Goal: Task Accomplishment & Management: Use online tool/utility

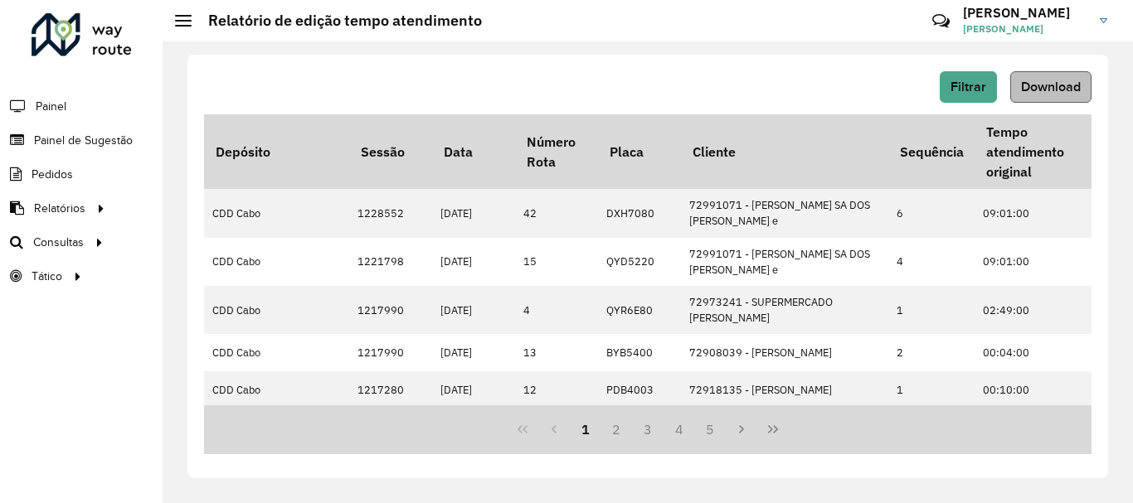
click at [1042, 94] on button "Download" at bounding box center [1050, 87] width 81 height 32
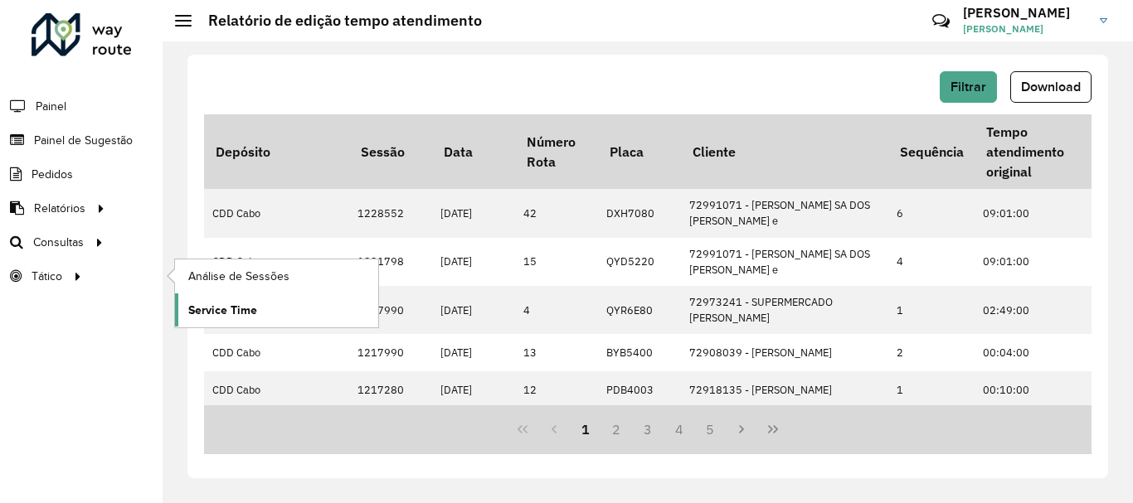
click at [219, 309] on span "Service Time" at bounding box center [222, 310] width 69 height 17
click at [185, 280] on link "Análise de Sessões" at bounding box center [276, 276] width 203 height 33
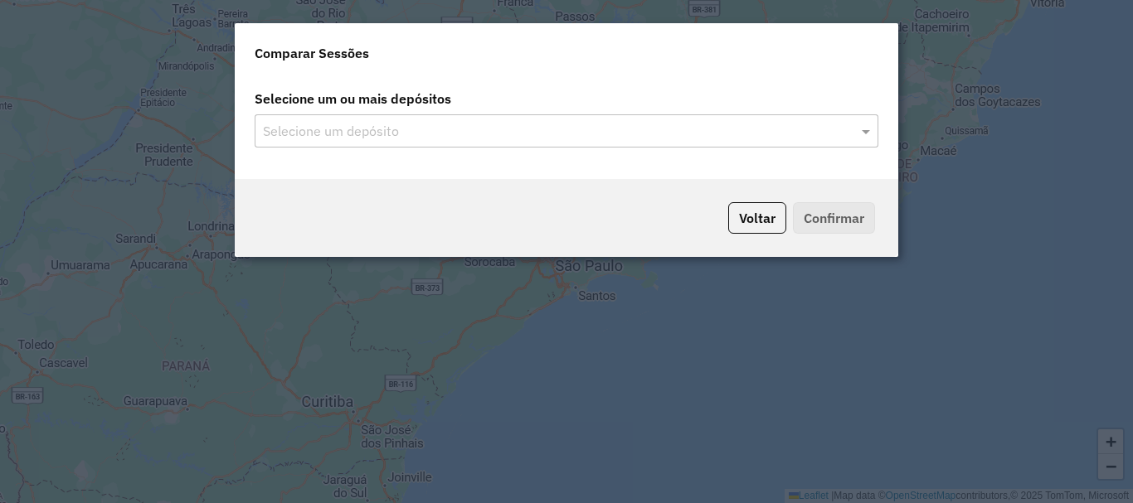
click at [327, 138] on input "text" at bounding box center [558, 132] width 599 height 20
click at [352, 127] on input "text" at bounding box center [558, 132] width 599 height 20
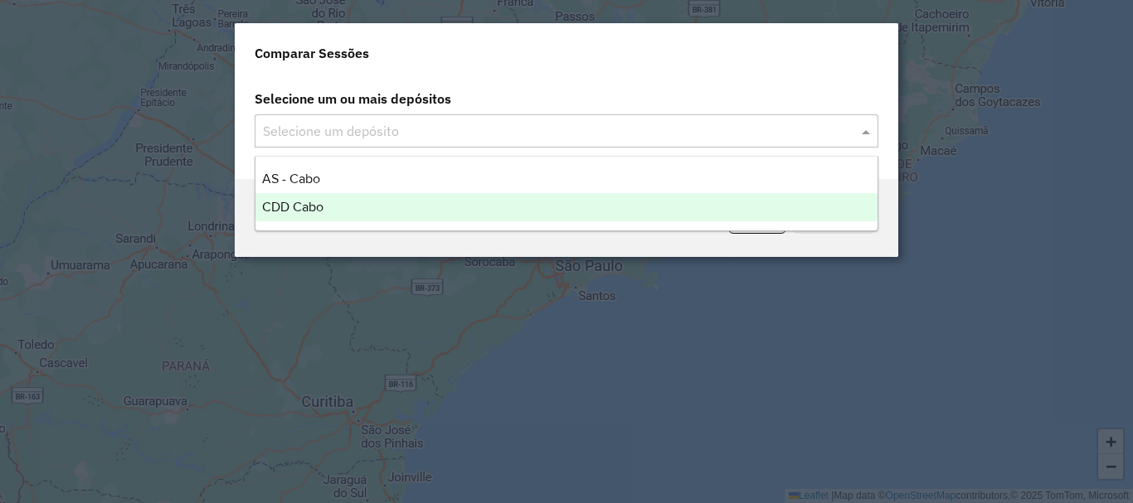
click at [323, 205] on span "CDD Cabo" at bounding box center [292, 207] width 61 height 14
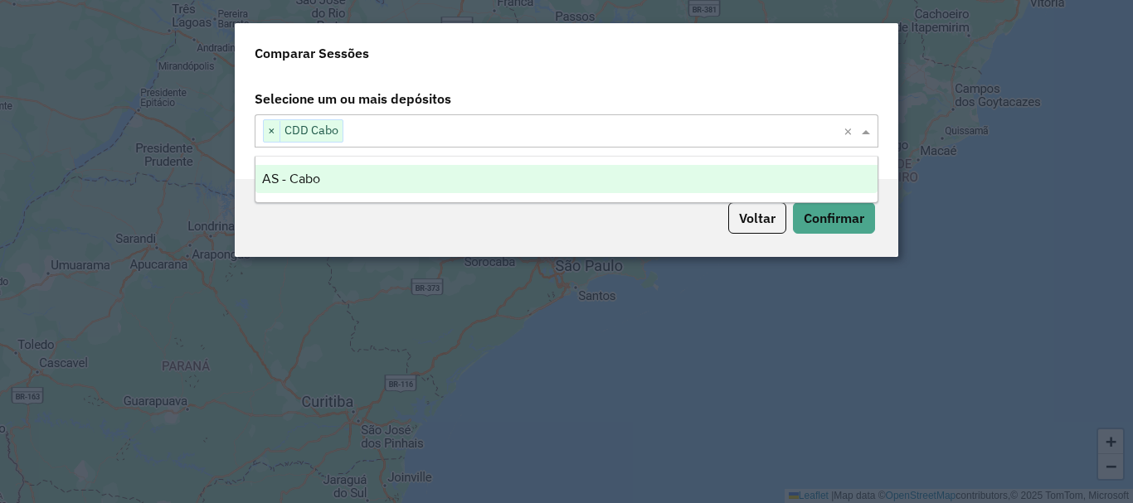
drag, startPoint x: 370, startPoint y: 183, endPoint x: 351, endPoint y: 265, distance: 83.5
click at [351, 265] on body "Aguarde... Pop-up bloqueado! Seu navegador bloqueou automáticamente a abertura …" at bounding box center [566, 251] width 1133 height 503
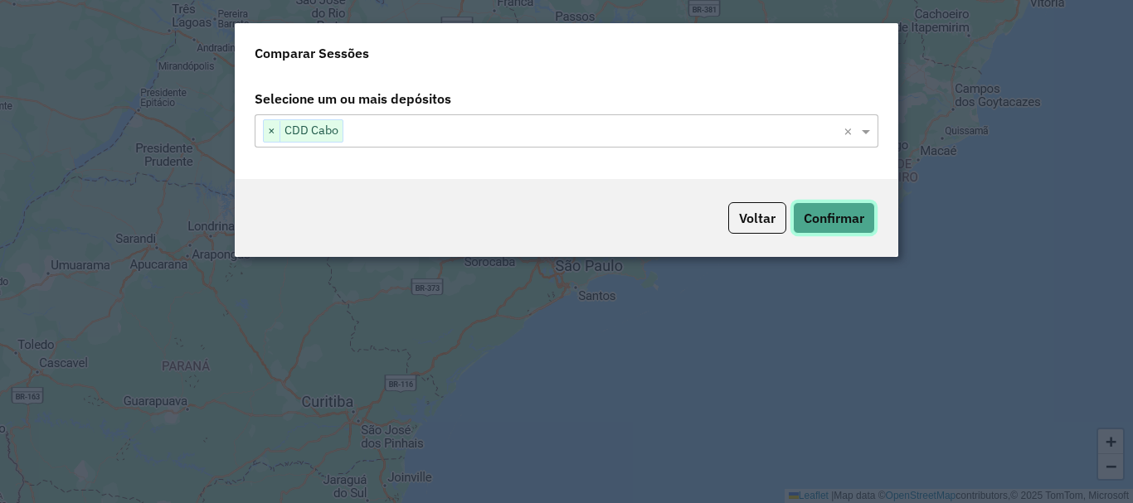
click at [814, 222] on button "Confirmar" at bounding box center [834, 218] width 82 height 32
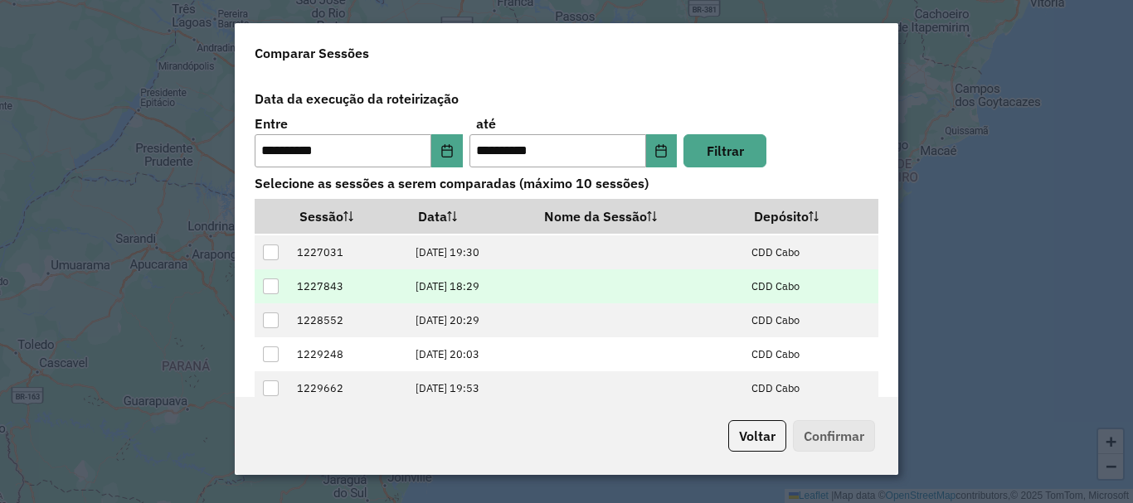
scroll to position [61, 0]
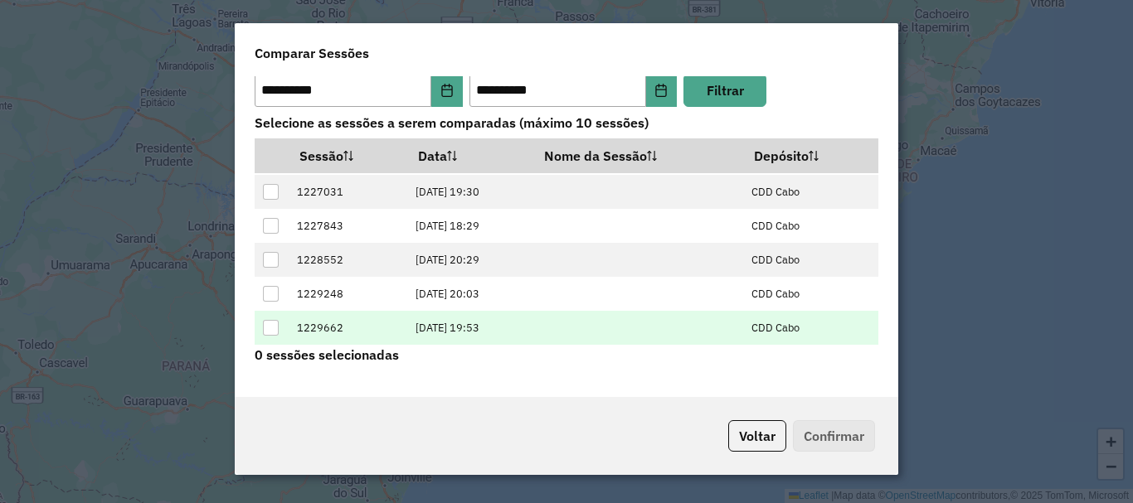
click at [275, 327] on div at bounding box center [271, 328] width 16 height 16
click at [810, 436] on button "Confirmar" at bounding box center [834, 437] width 82 height 32
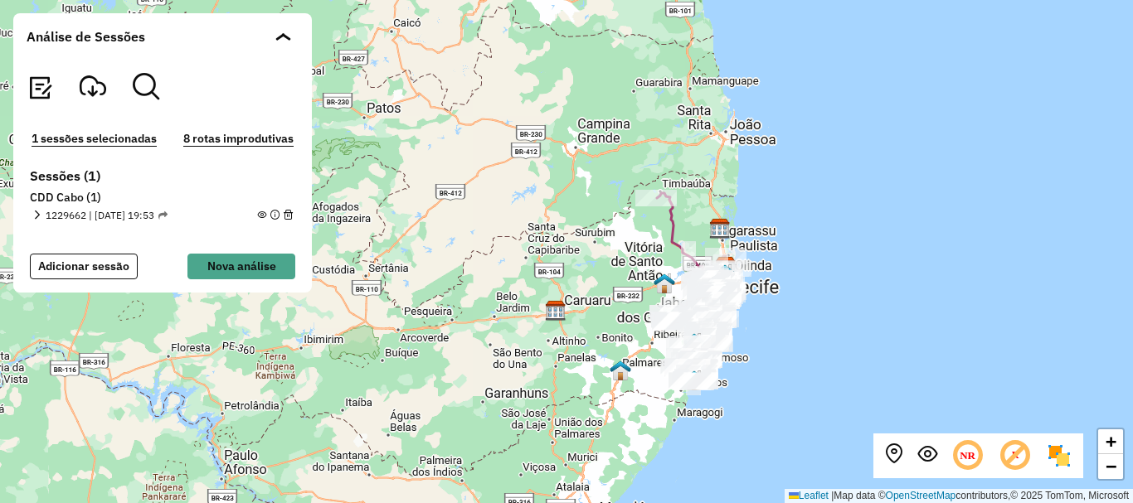
click at [219, 140] on button "8 rotas improdutivas" at bounding box center [238, 138] width 120 height 19
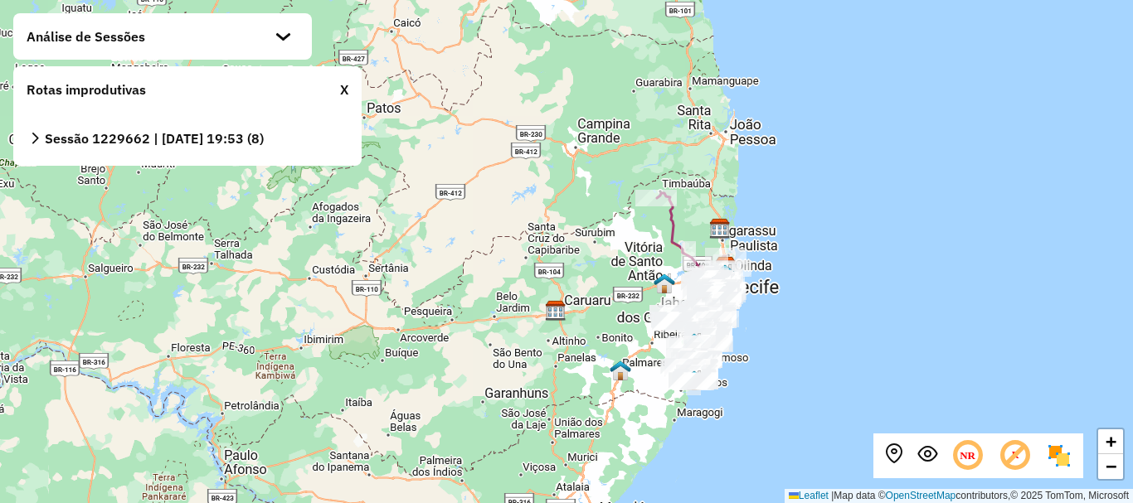
click at [204, 139] on strong "Sessão 1229662 | [DATE] 19:53 (8)" at bounding box center [154, 138] width 219 height 17
click at [31, 139] on icon at bounding box center [35, 139] width 12 height 12
click at [36, 139] on icon at bounding box center [35, 139] width 12 height 12
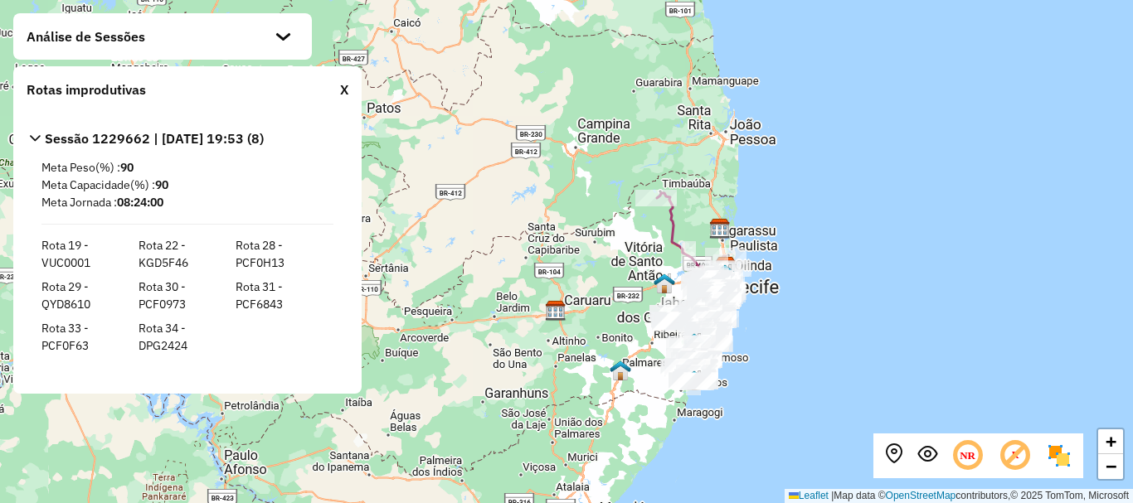
scroll to position [2, 0]
click at [341, 94] on div "X" at bounding box center [344, 90] width 8 height 20
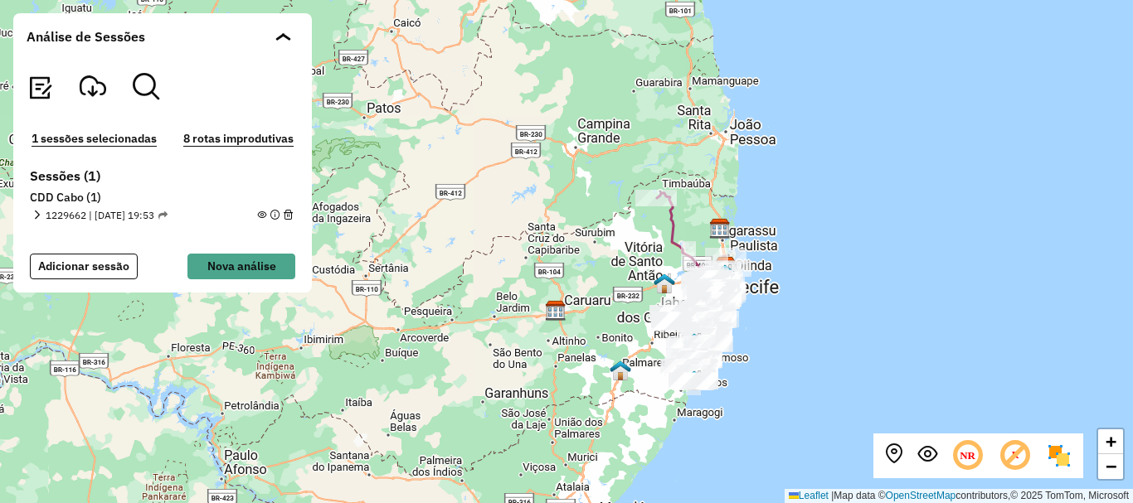
click at [508, 236] on div "+ − Leaflet | Map data © OpenStreetMap contributors,© 2025 TomTom, Microsoft" at bounding box center [566, 251] width 1133 height 503
click at [281, 37] on span at bounding box center [279, 36] width 9 height 8
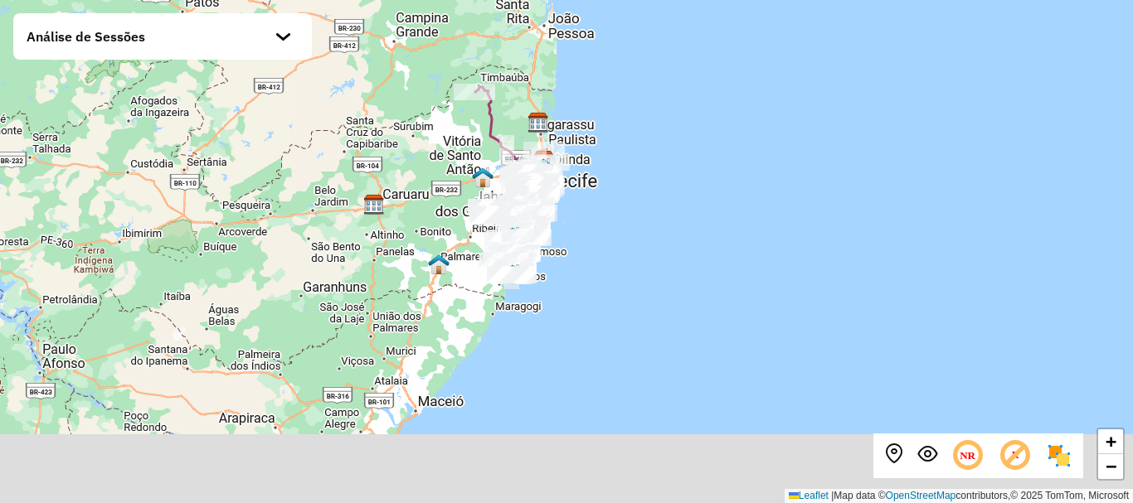
drag, startPoint x: 418, startPoint y: 206, endPoint x: 212, endPoint y: 90, distance: 236.2
click at [212, 90] on div "+ − Leaflet | Map data © OpenStreetMap contributors,© 2025 TomTom, Microsoft" at bounding box center [566, 251] width 1133 height 503
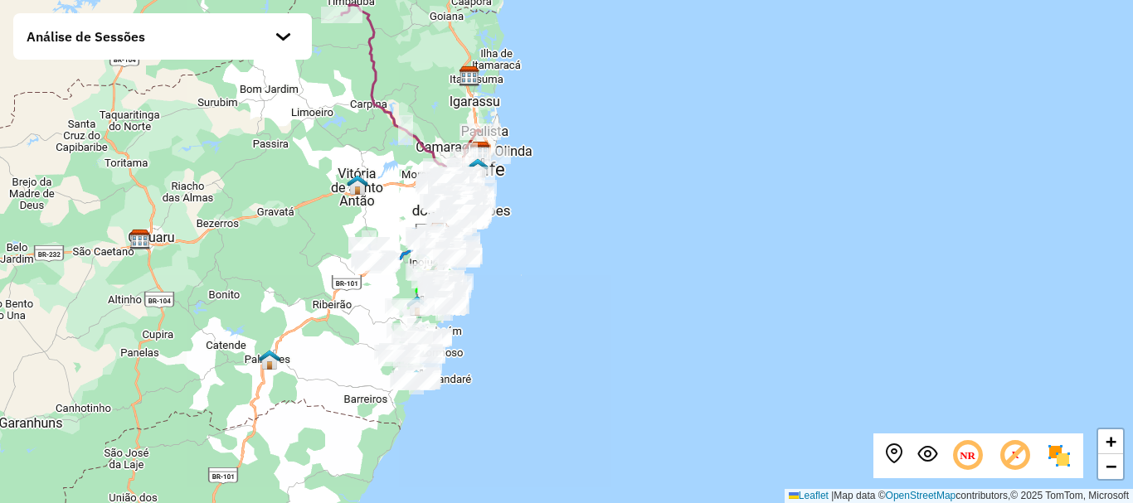
drag, startPoint x: 407, startPoint y: 200, endPoint x: 204, endPoint y: 241, distance: 207.2
click at [204, 241] on div "+ − Leaflet | Map data © OpenStreetMap contributors,© 2025 TomTom, Microsoft" at bounding box center [566, 251] width 1133 height 503
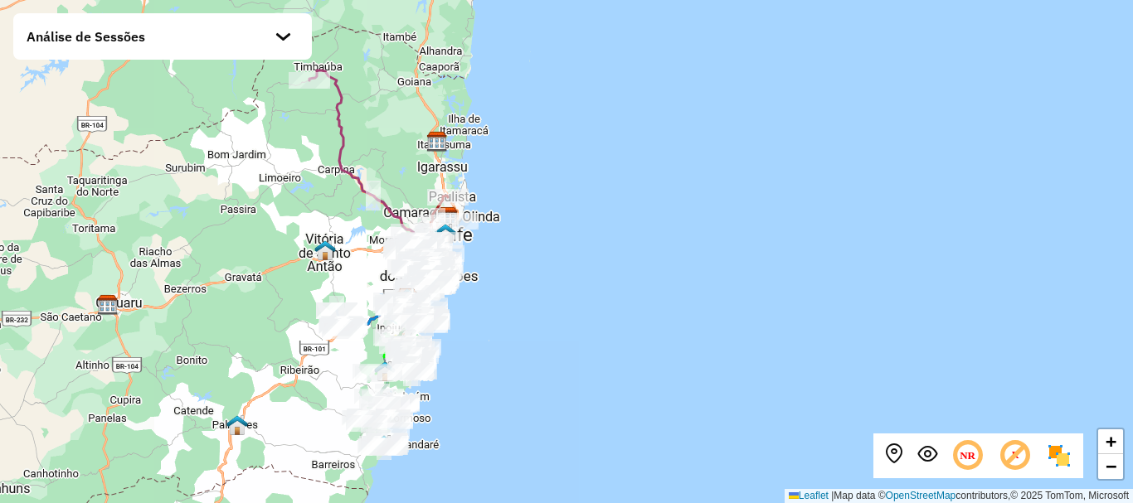
drag, startPoint x: 297, startPoint y: 164, endPoint x: 265, endPoint y: 228, distance: 71.2
click at [265, 228] on div "+ − Leaflet | Map data © OpenStreetMap contributors,© 2025 TomTom, Microsoft" at bounding box center [566, 251] width 1133 height 503
click at [928, 454] on em at bounding box center [927, 455] width 20 height 20
click at [928, 455] on em at bounding box center [927, 455] width 20 height 20
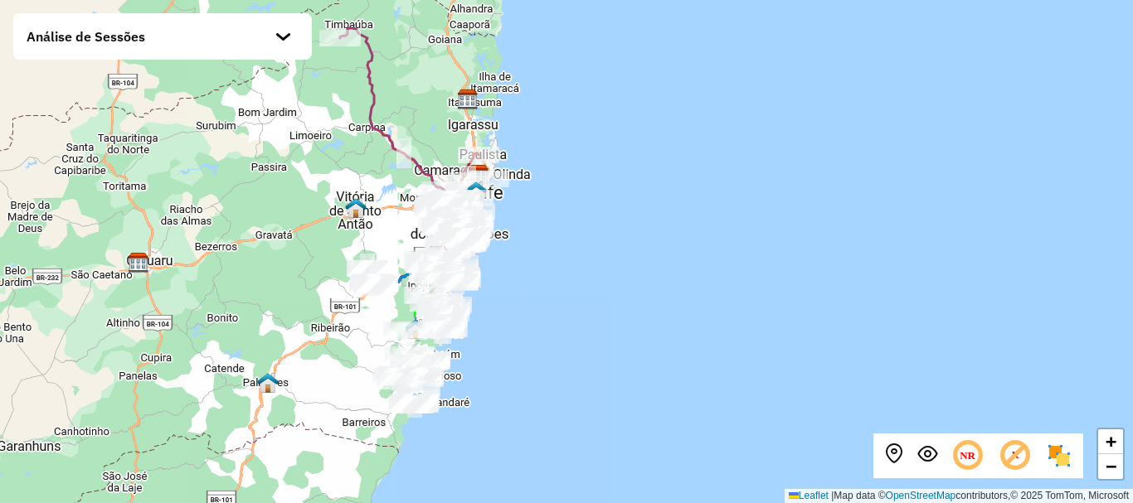
drag, startPoint x: 363, startPoint y: 216, endPoint x: 392, endPoint y: 176, distance: 49.9
click at [394, 173] on div "Rota 24 - Placa QYQ9H00 54613313 - NOVO ATACADO COMERCIO DE ALIMENTOS LTDA + − …" at bounding box center [566, 251] width 1133 height 503
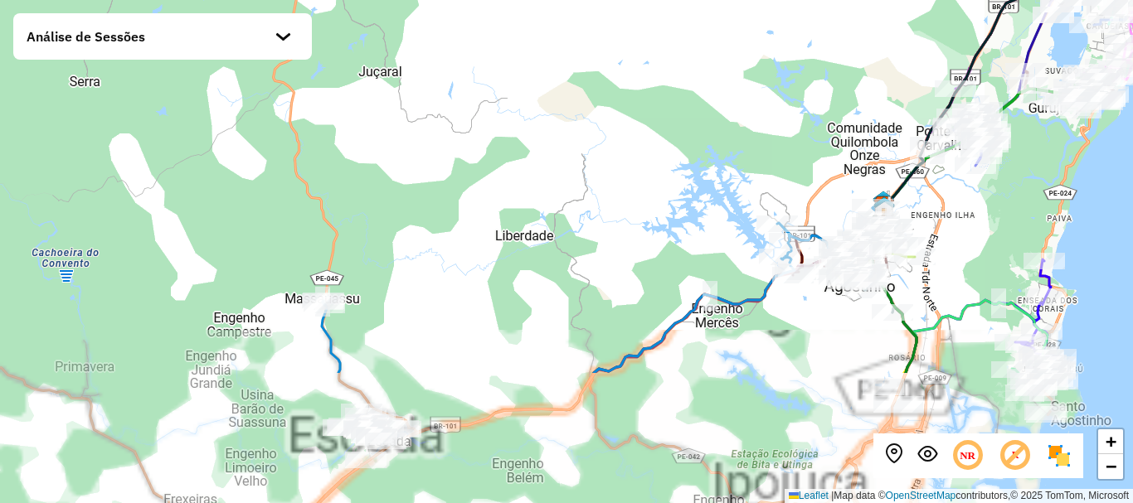
drag, startPoint x: 404, startPoint y: 309, endPoint x: 531, endPoint y: 129, distance: 220.2
click at [531, 129] on div "Rota 24 - Placa QYQ9H00 54613313 - NOVO ATACADO COMERCIO DE ALIMENTOS LTDA + − …" at bounding box center [566, 251] width 1133 height 503
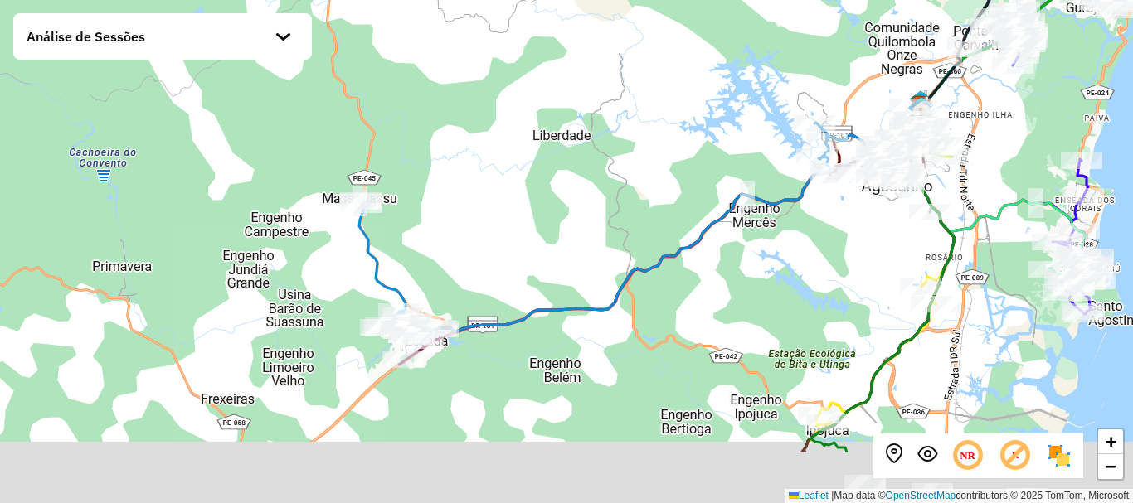
drag, startPoint x: 450, startPoint y: 297, endPoint x: 474, endPoint y: 229, distance: 72.1
click at [474, 229] on div "Rota 24 - Placa QYQ9H00 54613313 - NOVO ATACADO COMERCIO DE ALIMENTOS LTDA + − …" at bounding box center [566, 251] width 1133 height 503
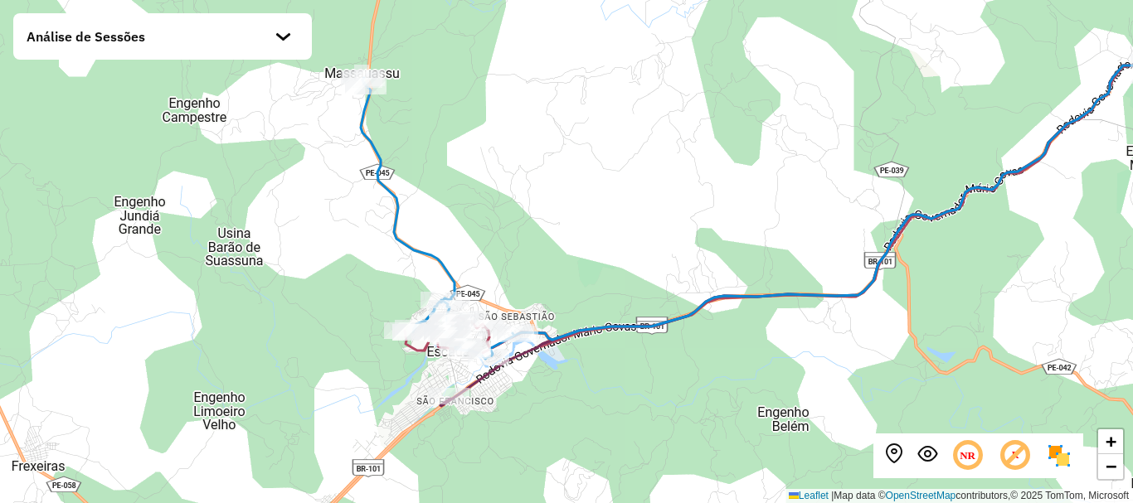
drag, startPoint x: 425, startPoint y: 230, endPoint x: 494, endPoint y: 122, distance: 128.4
click at [494, 122] on div "Rota 24 - Placa QYQ9H00 54613313 - NOVO ATACADO COMERCIO DE ALIMENTOS LTDA + − …" at bounding box center [566, 251] width 1133 height 503
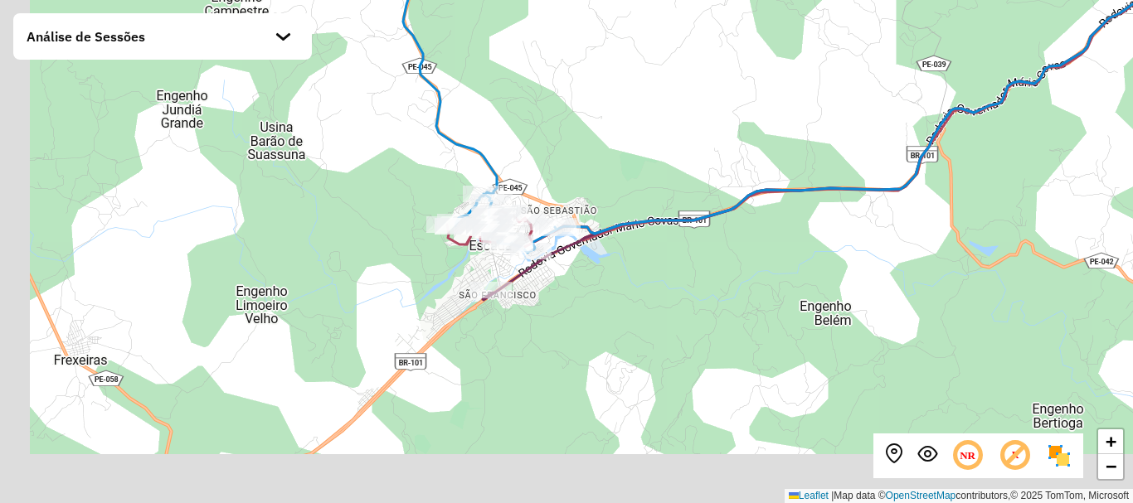
drag, startPoint x: 541, startPoint y: 398, endPoint x: 579, endPoint y: 292, distance: 112.8
click at [579, 292] on div "Rota 24 - Placa QYQ9H00 54613313 - NOVO ATACADO COMERCIO DE ALIMENTOS LTDA + − …" at bounding box center [566, 251] width 1133 height 503
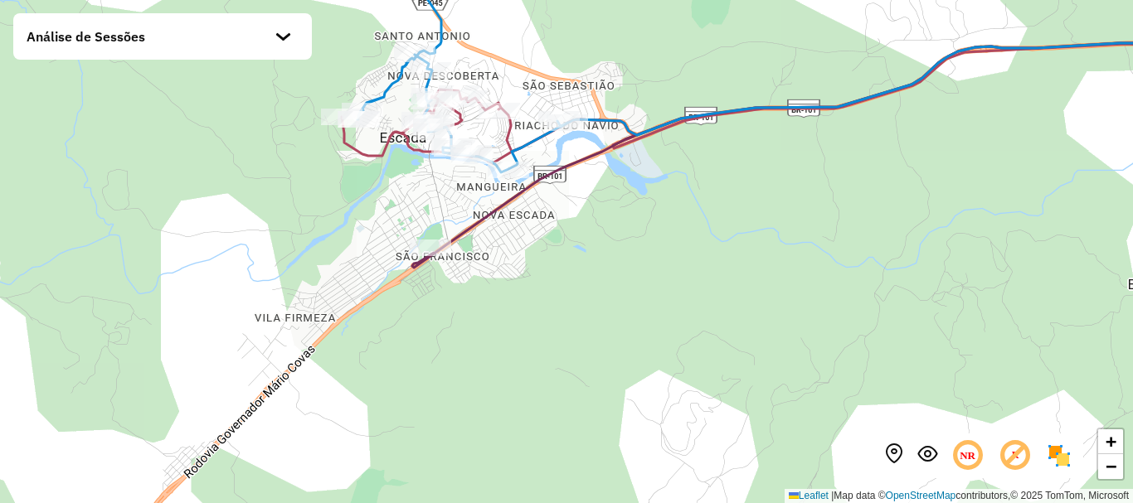
click at [453, 319] on div "Rota 24 - Placa QYQ9H00 54613313 - NOVO ATACADO COMERCIO DE ALIMENTOS LTDA Rota…" at bounding box center [566, 251] width 1133 height 503
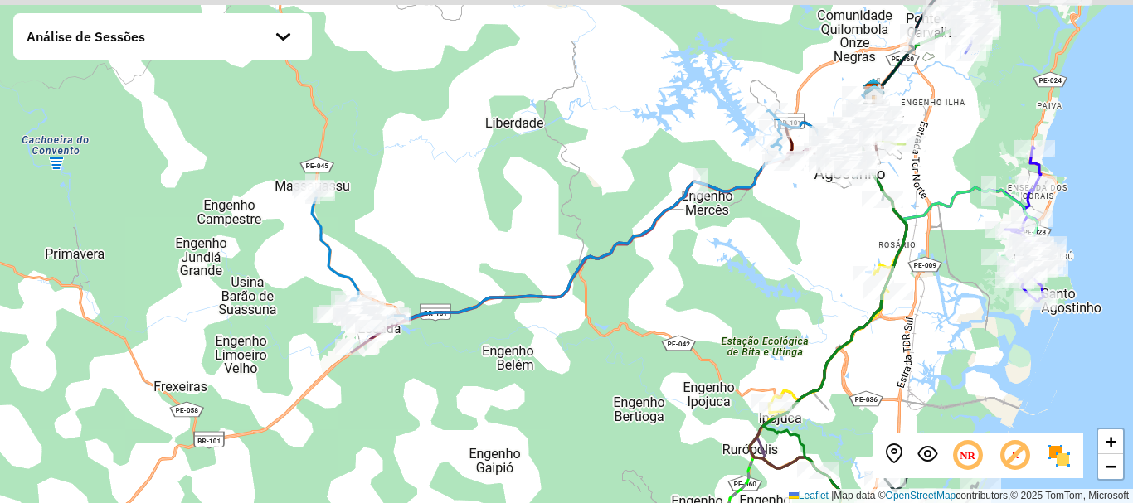
drag, startPoint x: 518, startPoint y: 309, endPoint x: 422, endPoint y: 357, distance: 106.5
click at [422, 357] on div "+ − Leaflet | Map data © OpenStreetMap contributors,© 2025 TomTom, Microsoft" at bounding box center [566, 251] width 1133 height 503
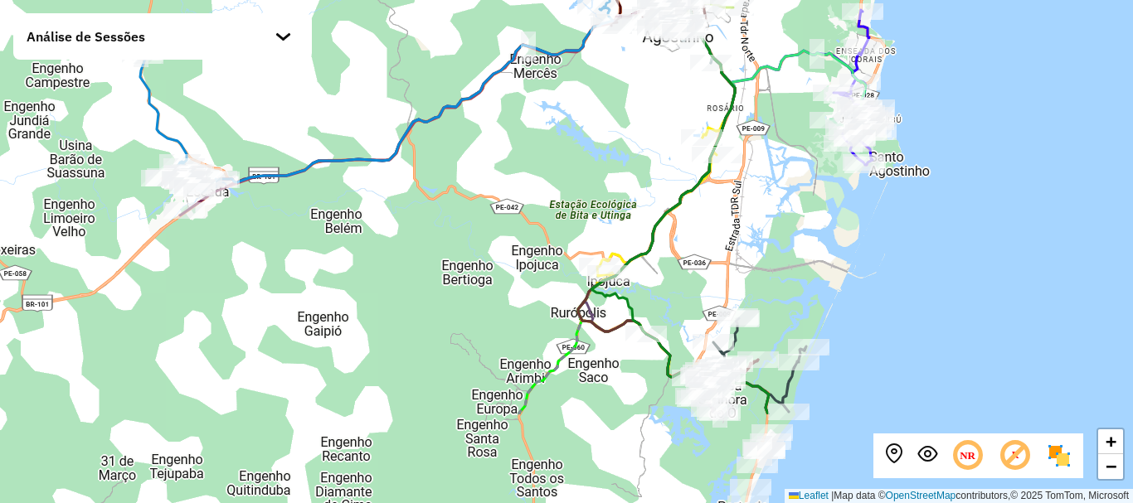
drag, startPoint x: 525, startPoint y: 368, endPoint x: 405, endPoint y: 179, distance: 224.1
click at [405, 179] on div "+ − Leaflet | Map data © OpenStreetMap contributors,© 2025 TomTom, Microsoft" at bounding box center [566, 251] width 1133 height 503
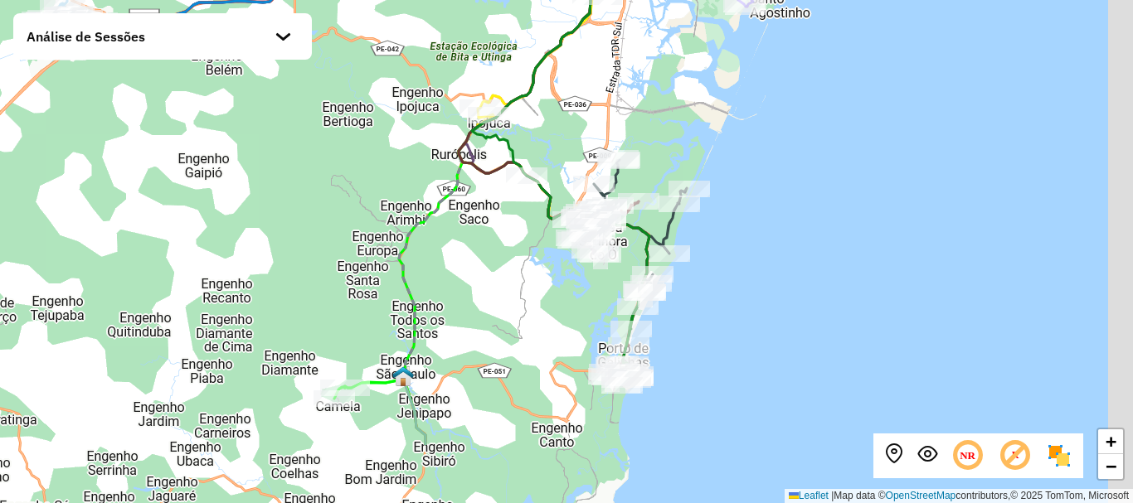
drag, startPoint x: 490, startPoint y: 329, endPoint x: 403, endPoint y: 198, distance: 157.4
click at [403, 198] on icon at bounding box center [507, 109] width 216 height 535
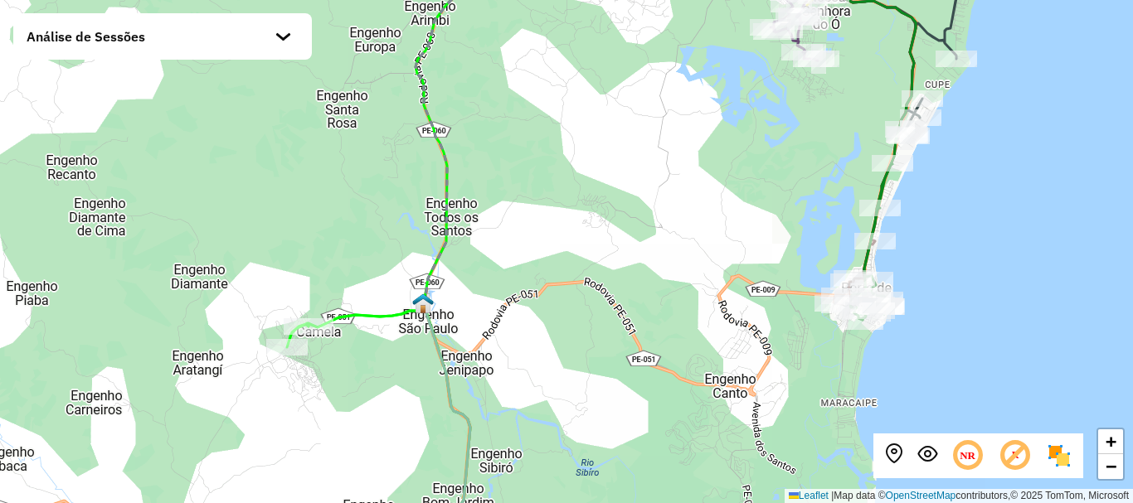
drag, startPoint x: 376, startPoint y: 382, endPoint x: 404, endPoint y: 360, distance: 35.5
click at [404, 360] on div "+ − Leaflet | Map data © OpenStreetMap contributors,© 2025 TomTom, Microsoft" at bounding box center [566, 251] width 1133 height 503
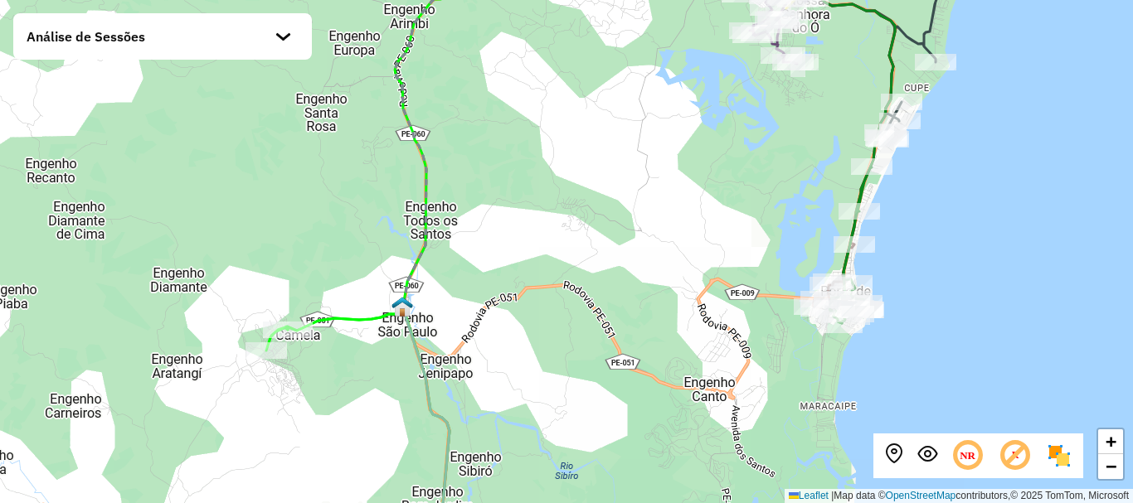
drag, startPoint x: 731, startPoint y: 55, endPoint x: 699, endPoint y: 59, distance: 31.8
click at [699, 59] on div "+ − Leaflet | Map data © OpenStreetMap contributors,© 2025 TomTom, Microsoft" at bounding box center [566, 251] width 1133 height 503
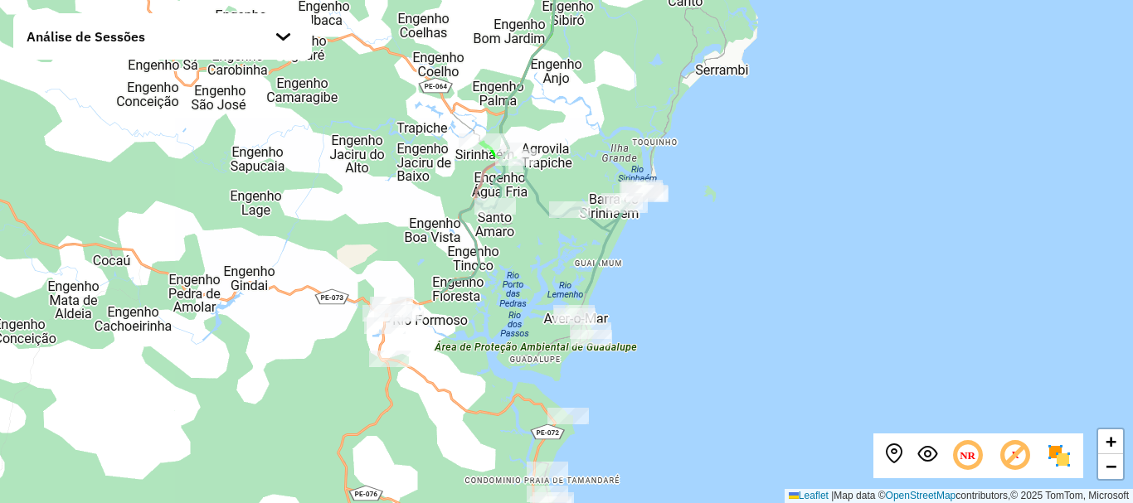
drag, startPoint x: 687, startPoint y: 329, endPoint x: 674, endPoint y: 70, distance: 259.9
click at [674, 70] on div "+ − Leaflet | Map data © OpenStreetMap contributors,© 2025 TomTom, Microsoft" at bounding box center [566, 251] width 1133 height 503
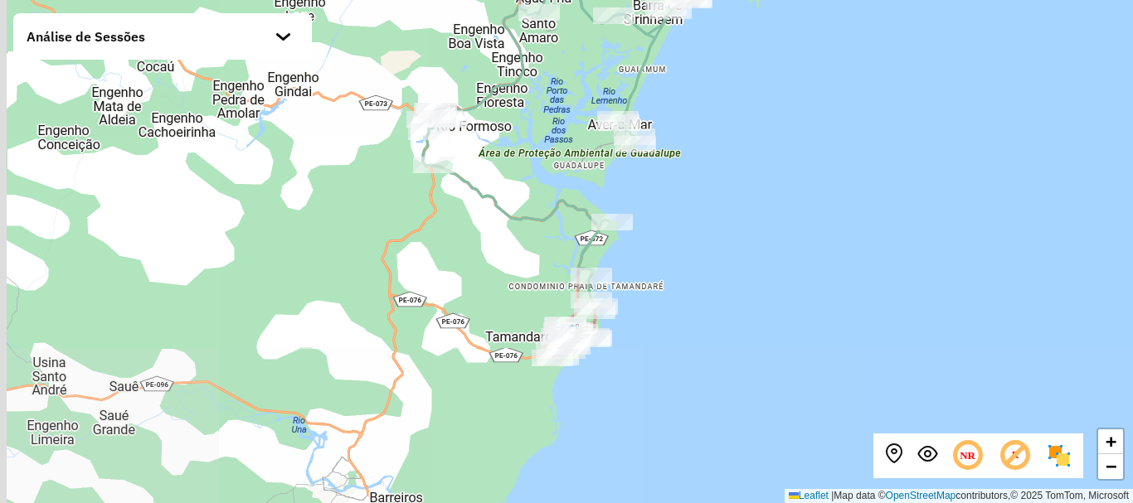
drag, startPoint x: 658, startPoint y: 367, endPoint x: 702, endPoint y: 173, distance: 199.0
click at [702, 173] on div "+ − Leaflet | Map data © OpenStreetMap contributors,© 2025 TomTom, Microsoft" at bounding box center [566, 251] width 1133 height 503
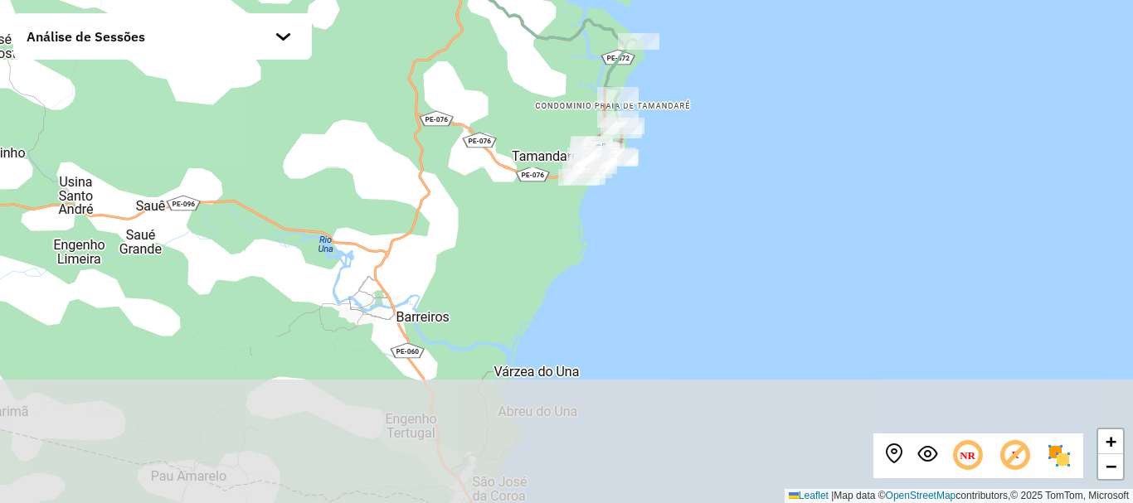
drag, startPoint x: 599, startPoint y: 399, endPoint x: 650, endPoint y: 230, distance: 176.8
click at [650, 230] on div "+ − Leaflet | Map data © OpenStreetMap contributors,© 2025 TomTom, Microsoft" at bounding box center [566, 251] width 1133 height 503
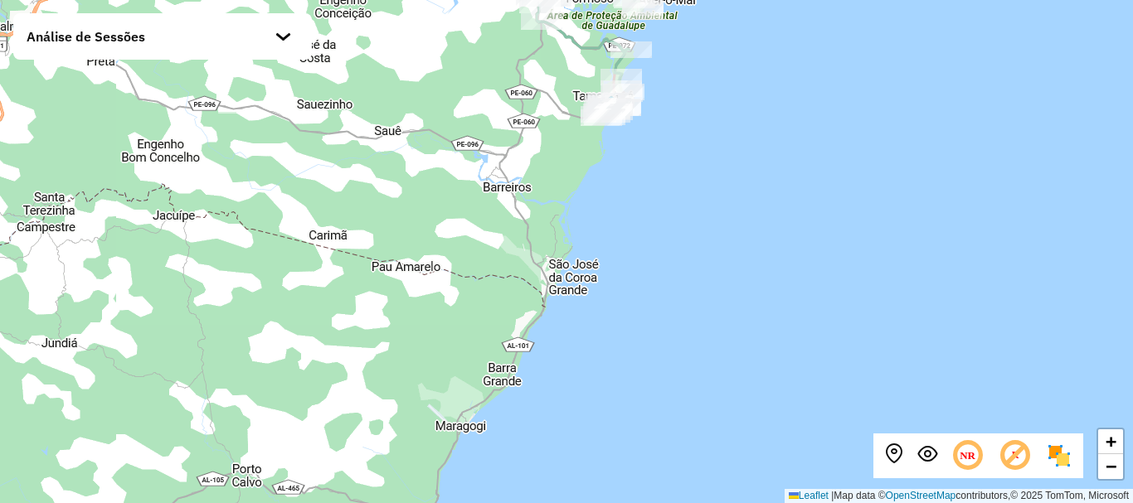
drag, startPoint x: 630, startPoint y: 323, endPoint x: 617, endPoint y: 238, distance: 86.5
click at [617, 238] on div "+ − Leaflet | Map data © OpenStreetMap contributors,© 2025 TomTom, Microsoft" at bounding box center [566, 251] width 1133 height 503
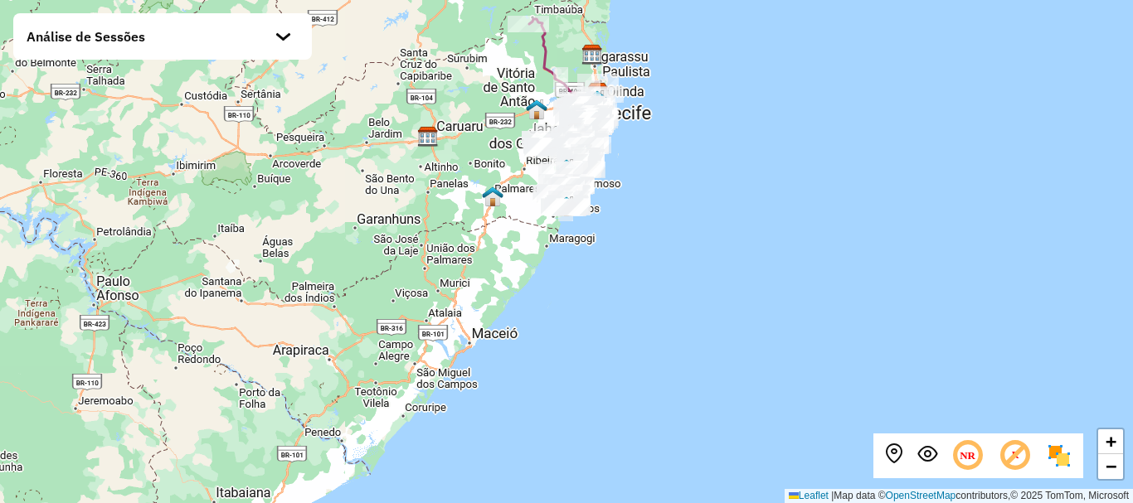
drag, startPoint x: 444, startPoint y: 267, endPoint x: 455, endPoint y: 236, distance: 32.8
click at [455, 236] on div "+ − Leaflet | Map data © OpenStreetMap contributors,© 2025 TomTom, Microsoft" at bounding box center [566, 251] width 1133 height 503
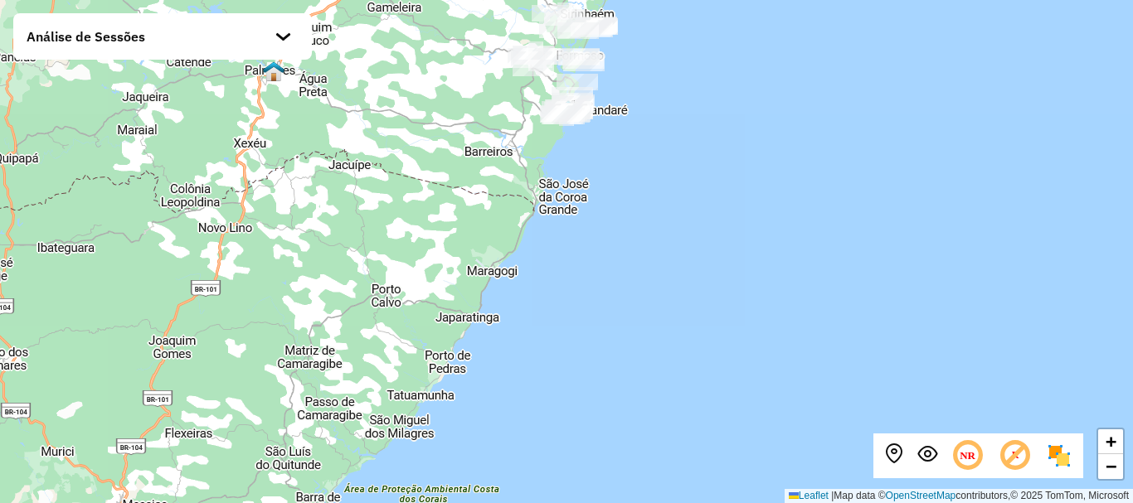
drag, startPoint x: 511, startPoint y: 195, endPoint x: 487, endPoint y: 352, distance: 158.6
click at [487, 352] on div "+ − Leaflet | Map data © OpenStreetMap contributors,© 2025 TomTom, Microsoft" at bounding box center [566, 251] width 1133 height 503
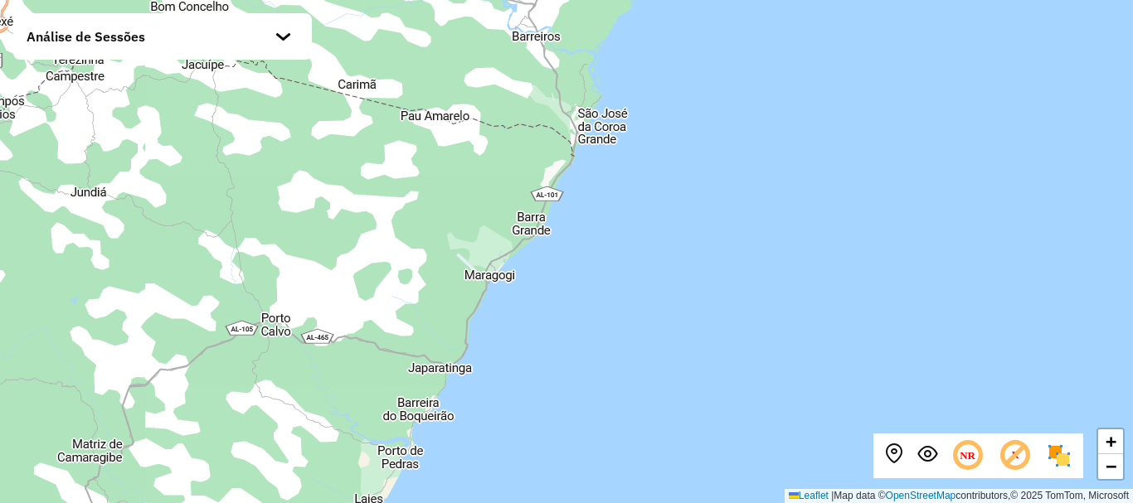
drag, startPoint x: 461, startPoint y: 241, endPoint x: 479, endPoint y: 238, distance: 17.7
click at [476, 231] on div "+ − Leaflet | Map data © OpenStreetMap contributors,© 2025 TomTom, Microsoft" at bounding box center [566, 251] width 1133 height 503
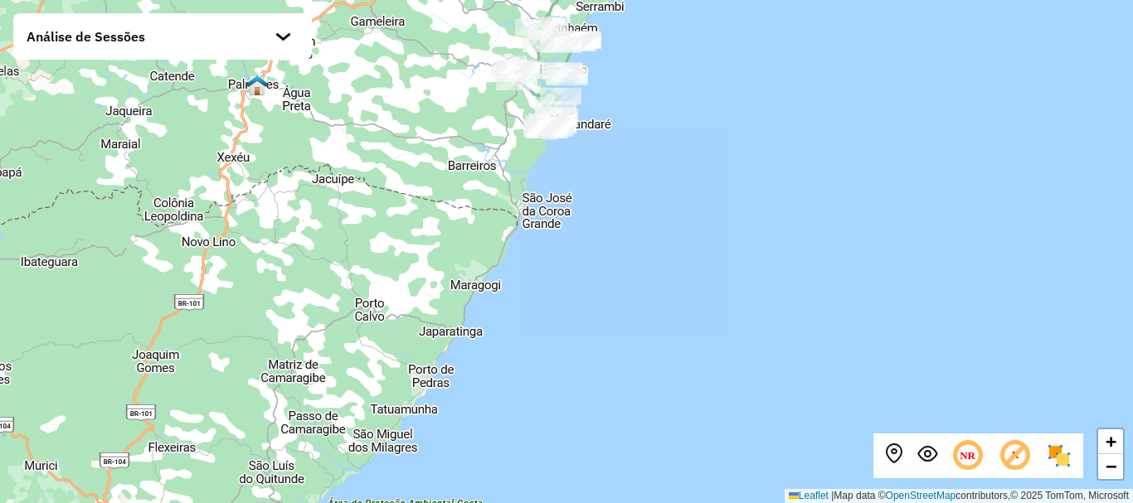
drag, startPoint x: 488, startPoint y: 213, endPoint x: 479, endPoint y: 241, distance: 28.6
click at [479, 241] on div "+ − Leaflet | Map data © OpenStreetMap contributors,© 2025 TomTom, Microsoft" at bounding box center [566, 251] width 1133 height 503
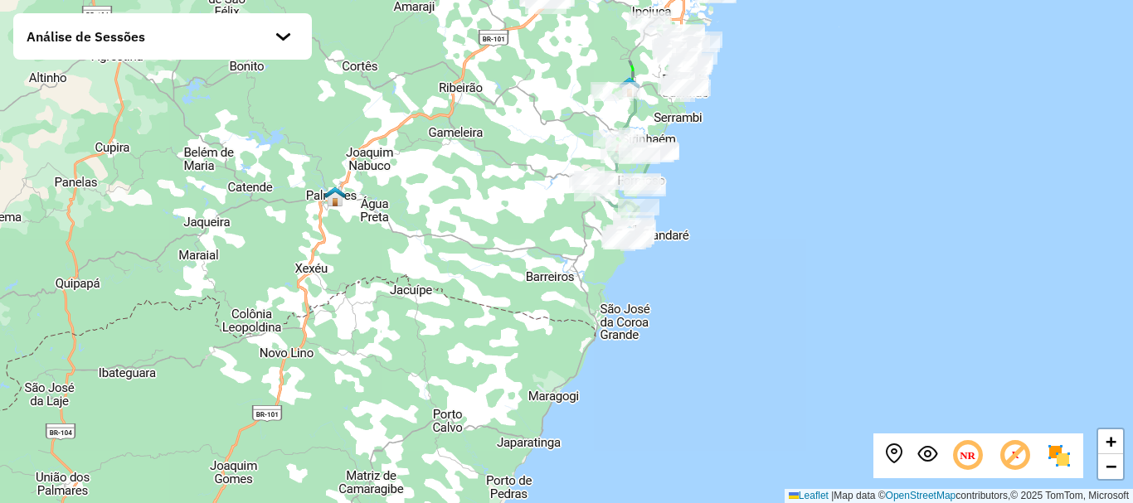
drag, startPoint x: 475, startPoint y: 202, endPoint x: 553, endPoint y: 314, distance: 135.8
click at [553, 314] on div "+ − Leaflet | Map data © OpenStreetMap contributors,© 2025 TomTom, Microsoft" at bounding box center [566, 251] width 1133 height 503
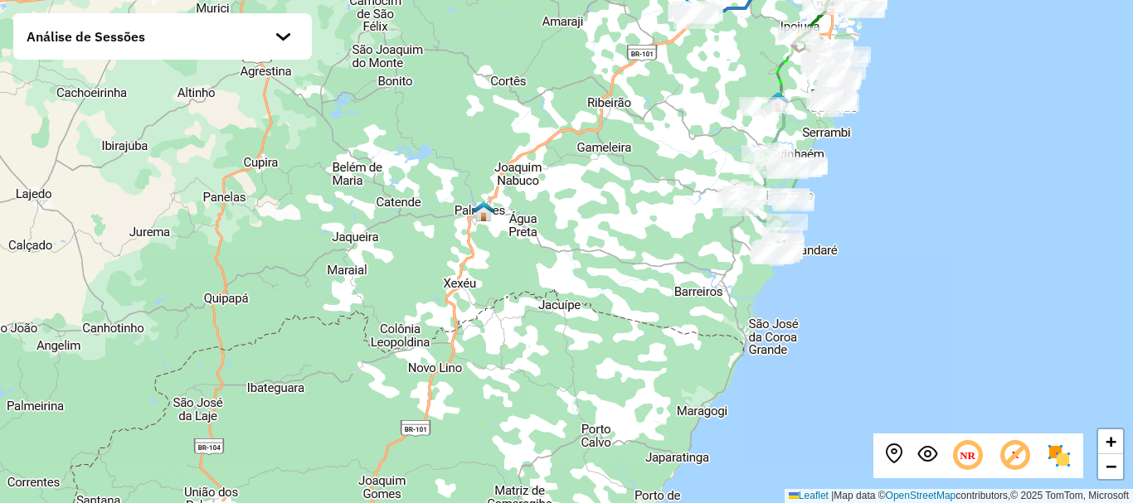
drag, startPoint x: 418, startPoint y: 259, endPoint x: 567, endPoint y: 274, distance: 149.2
click at [567, 274] on div "+ − Leaflet | Map data © OpenStreetMap contributors,© 2025 TomTom, Microsoft" at bounding box center [566, 251] width 1133 height 503
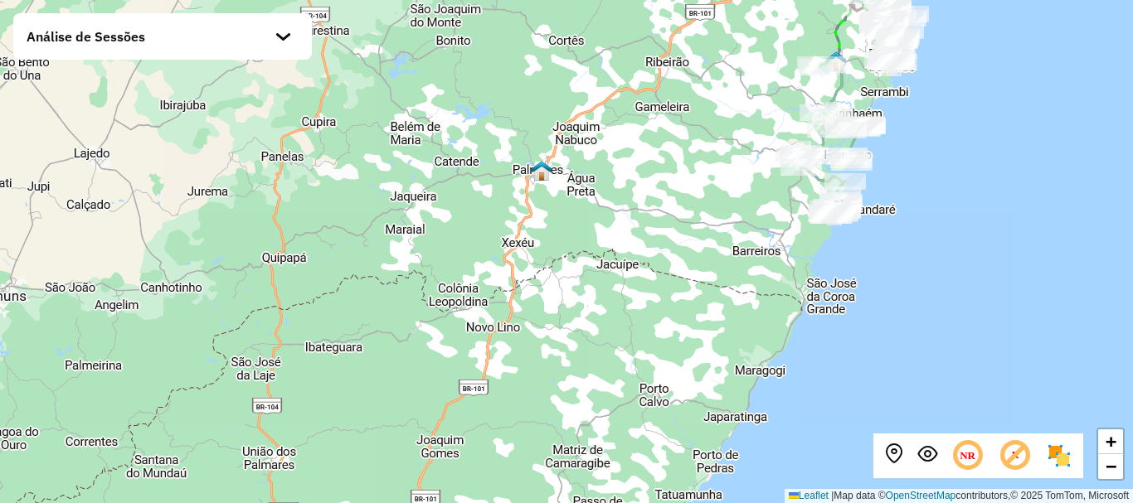
drag, startPoint x: 394, startPoint y: 270, endPoint x: 452, endPoint y: 229, distance: 70.9
click at [452, 229] on div "+ − Leaflet | Map data © OpenStreetMap contributors,© 2025 TomTom, Microsoft" at bounding box center [566, 251] width 1133 height 503
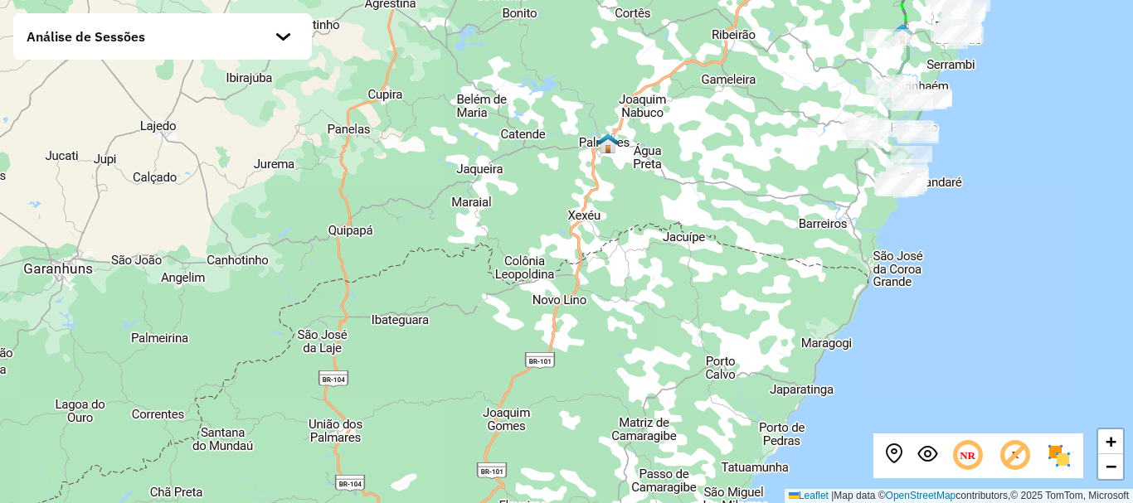
drag, startPoint x: 379, startPoint y: 269, endPoint x: 445, endPoint y: 241, distance: 71.8
click at [445, 241] on div "+ − Leaflet | Map data © OpenStreetMap contributors,© 2025 TomTom, Microsoft" at bounding box center [566, 251] width 1133 height 503
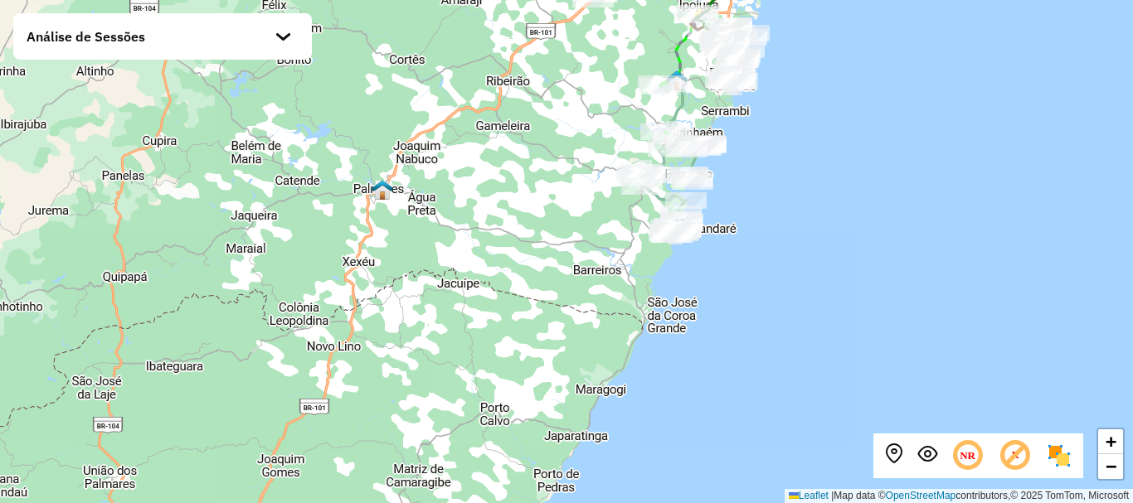
drag, startPoint x: 702, startPoint y: 207, endPoint x: 422, endPoint y: 278, distance: 288.5
click at [422, 278] on div "+ − Leaflet | Map data © OpenStreetMap contributors,© 2025 TomTom, Microsoft" at bounding box center [566, 251] width 1133 height 503
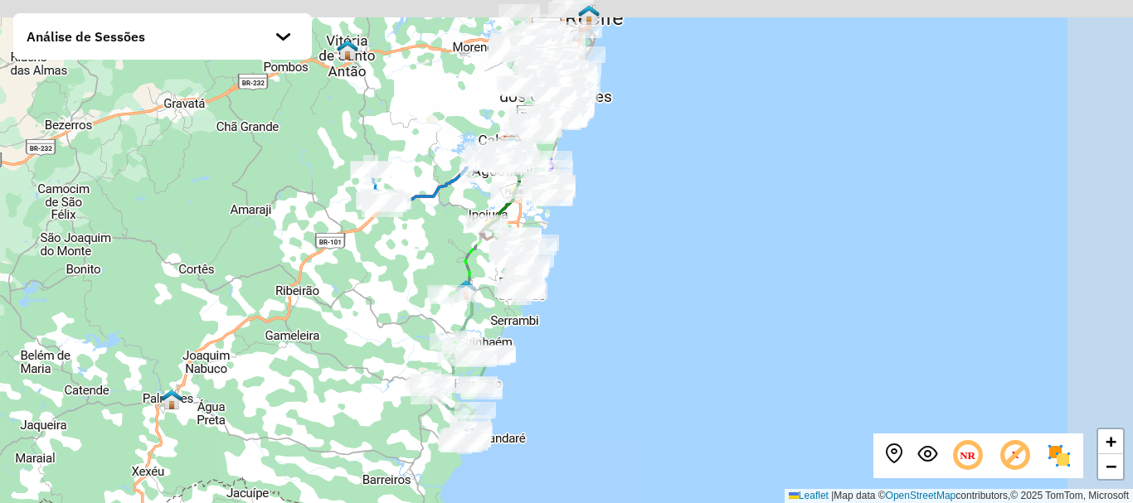
drag, startPoint x: 471, startPoint y: 234, endPoint x: 314, endPoint y: 419, distance: 242.5
click at [314, 419] on div "+ − Leaflet | Map data © OpenStreetMap contributors,© 2025 TomTom, Microsoft" at bounding box center [566, 251] width 1133 height 503
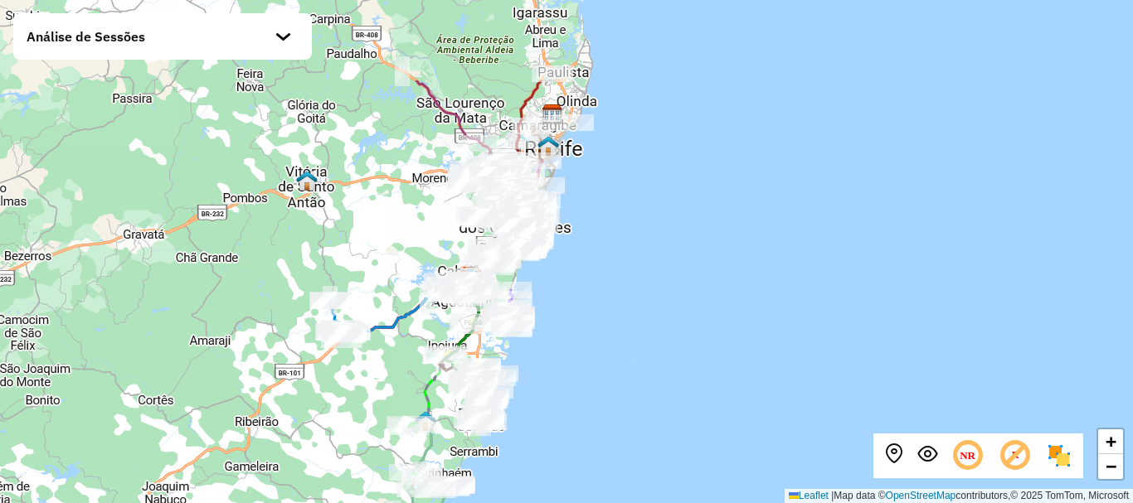
drag, startPoint x: 416, startPoint y: 266, endPoint x: 366, endPoint y: 420, distance: 161.3
click at [366, 420] on div "+ − Leaflet | Map data © OpenStreetMap contributors,© 2025 TomTom, Microsoft" at bounding box center [566, 251] width 1133 height 503
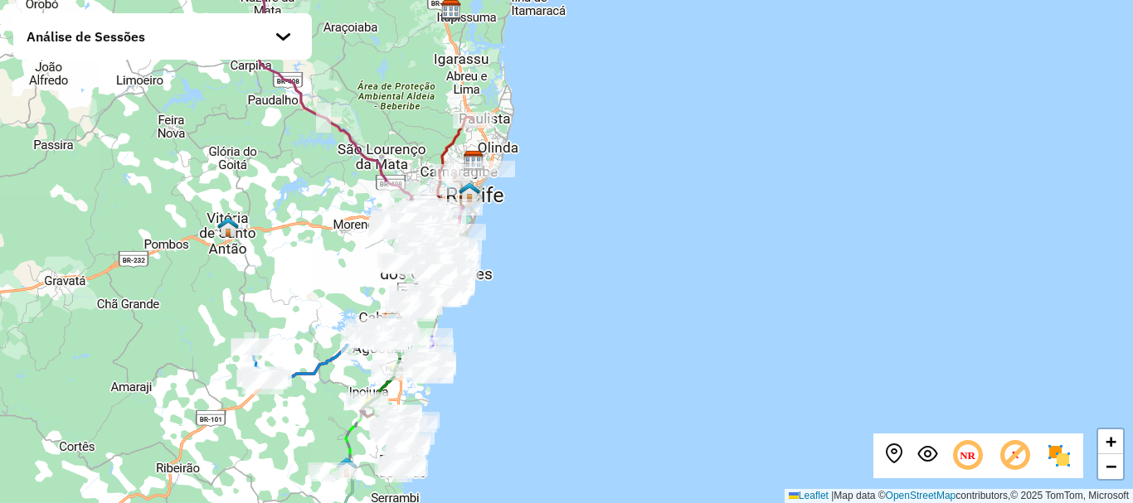
drag, startPoint x: 382, startPoint y: 287, endPoint x: 302, endPoint y: 316, distance: 84.8
click at [302, 316] on div "+ − Leaflet | Map data © OpenStreetMap contributors,© 2025 TomTom, Microsoft" at bounding box center [566, 251] width 1133 height 503
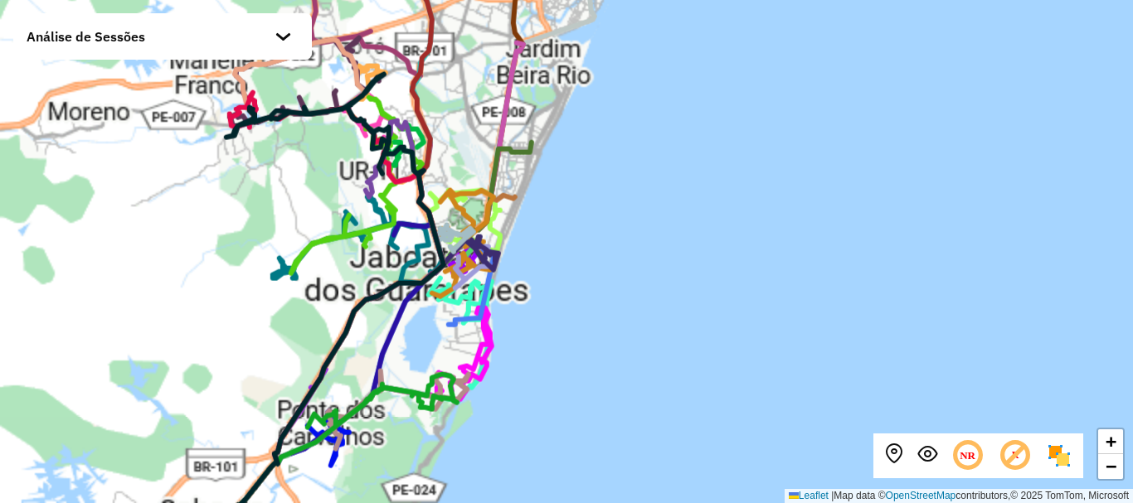
drag, startPoint x: 384, startPoint y: 265, endPoint x: 214, endPoint y: 315, distance: 177.2
click at [215, 314] on div "+ − Leaflet | Map data © OpenStreetMap contributors,© 2025 TomTom, Microsoft" at bounding box center [566, 251] width 1133 height 503
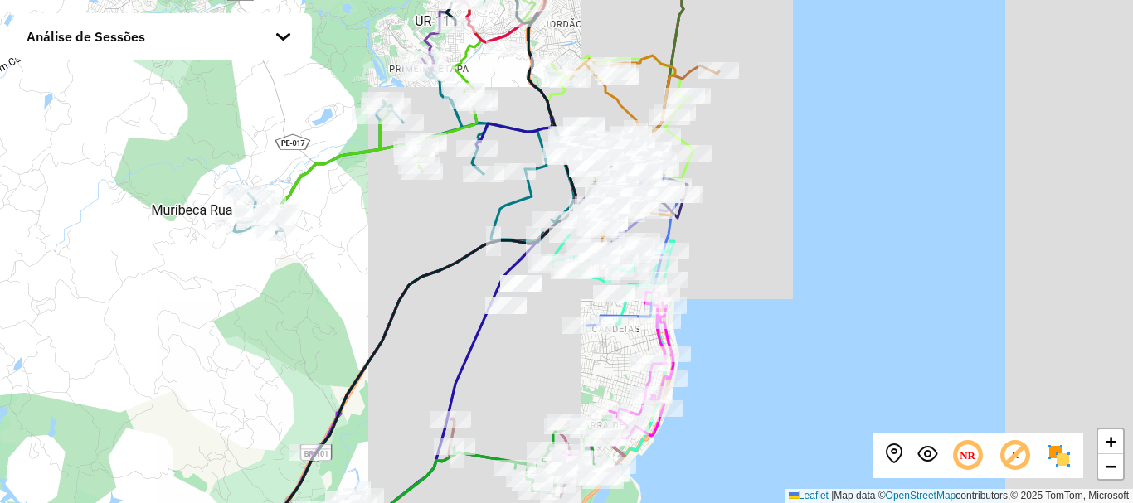
drag, startPoint x: 303, startPoint y: 290, endPoint x: 145, endPoint y: 299, distance: 157.9
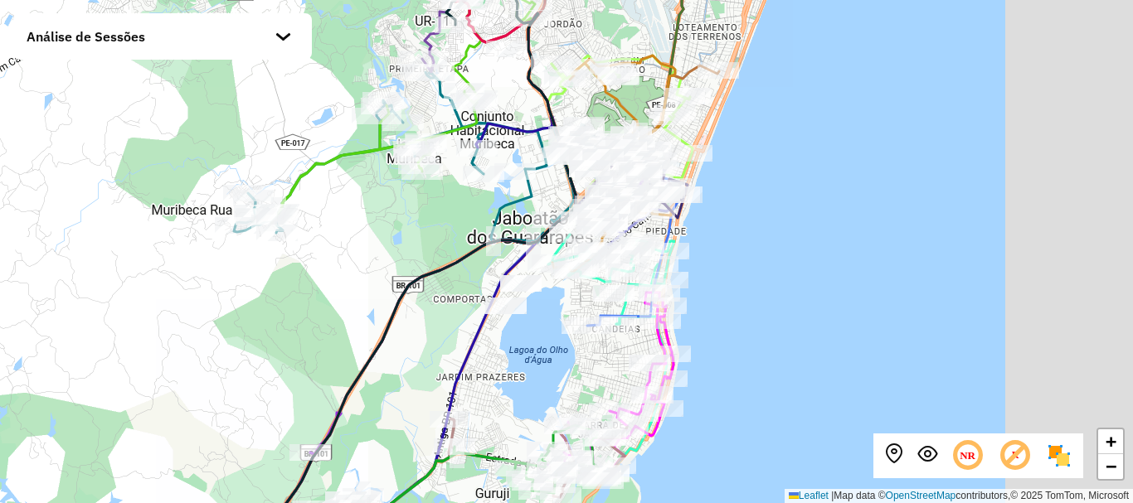
click at [145, 299] on div "+ − Leaflet | Map data © OpenStreetMap contributors,© 2025 TomTom, Microsoft" at bounding box center [566, 251] width 1133 height 503
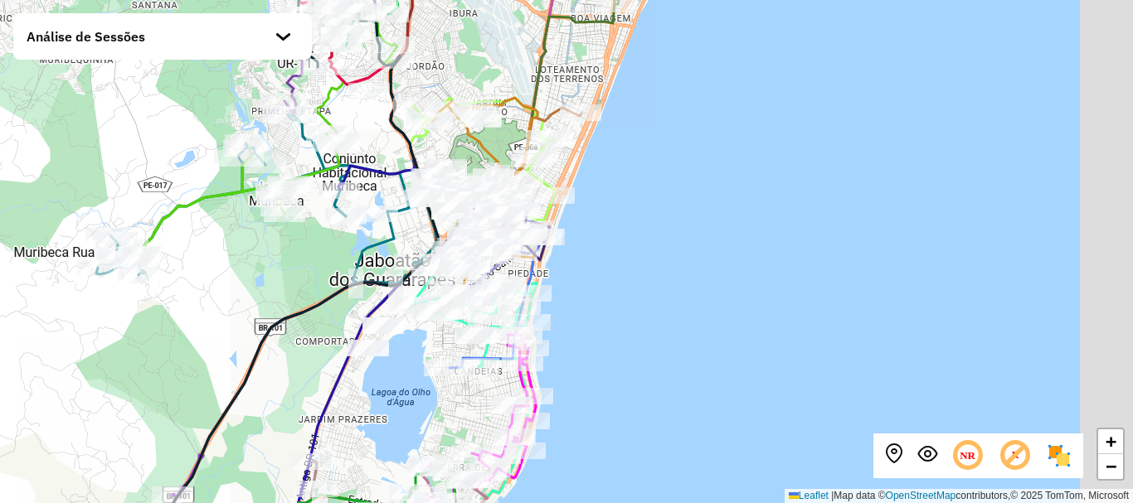
drag, startPoint x: 323, startPoint y: 270, endPoint x: 187, endPoint y: 313, distance: 142.5
click at [187, 313] on div "+ − Leaflet | Map data © OpenStreetMap contributors,© 2025 TomTom, Microsoft" at bounding box center [566, 251] width 1133 height 503
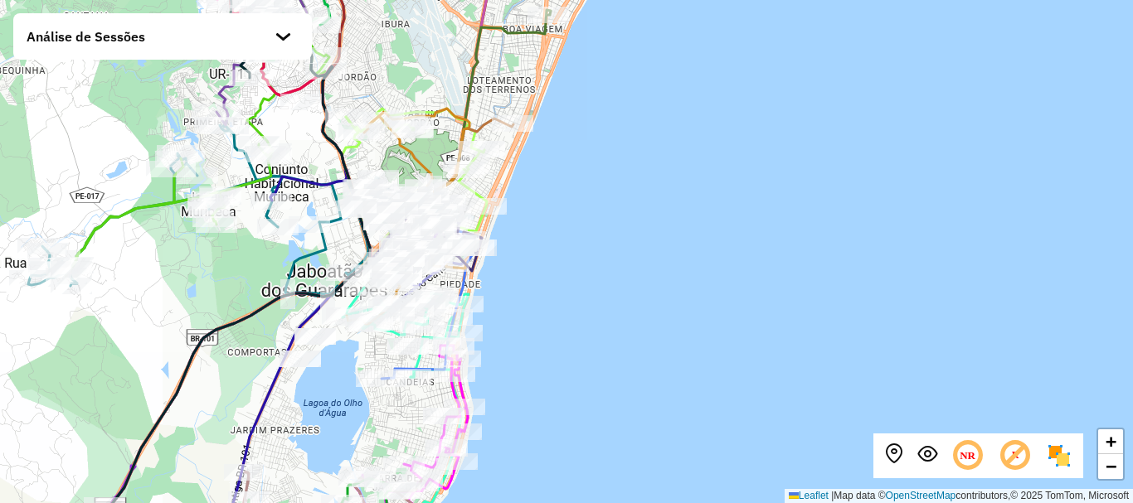
drag, startPoint x: 229, startPoint y: 285, endPoint x: 161, endPoint y: 296, distance: 69.0
click at [161, 296] on div "+ − Leaflet | Map data © OpenStreetMap contributors,© 2025 TomTom, Microsoft" at bounding box center [566, 251] width 1133 height 503
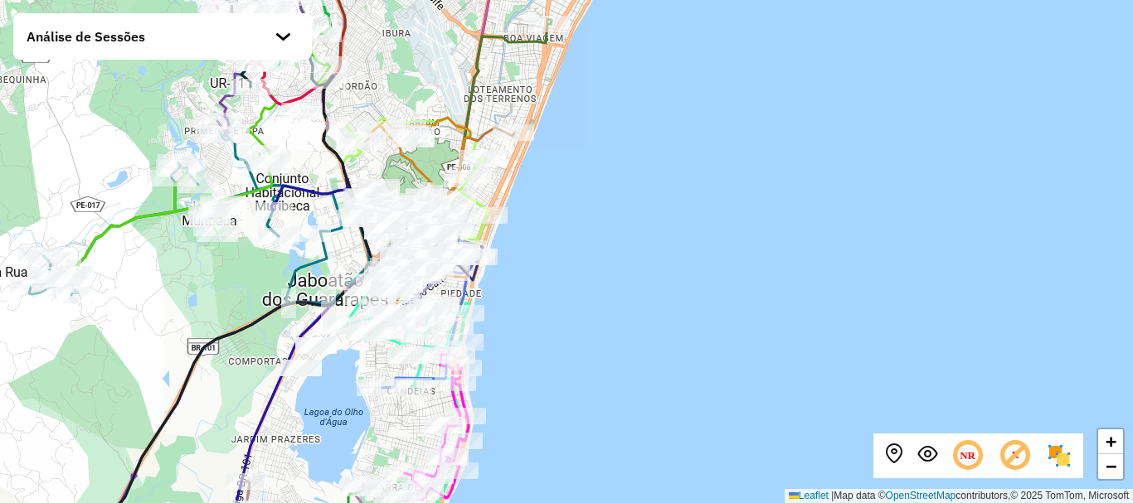
drag, startPoint x: 321, startPoint y: 393, endPoint x: 322, endPoint y: 402, distance: 9.2
click at [322, 402] on div "+ − Leaflet | Map data © OpenStreetMap contributors,© 2025 TomTom, Microsoft" at bounding box center [566, 251] width 1133 height 503
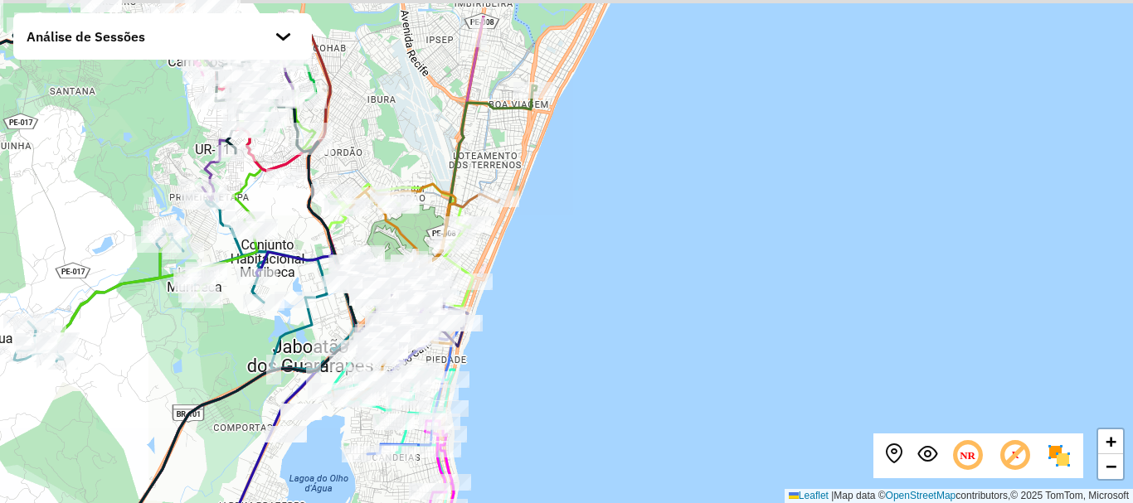
drag, startPoint x: 332, startPoint y: 405, endPoint x: 317, endPoint y: 471, distance: 68.0
click at [317, 471] on div "+ − Leaflet | Map data © OpenStreetMap contributors,© 2025 TomTom, Microsoft" at bounding box center [566, 251] width 1133 height 503
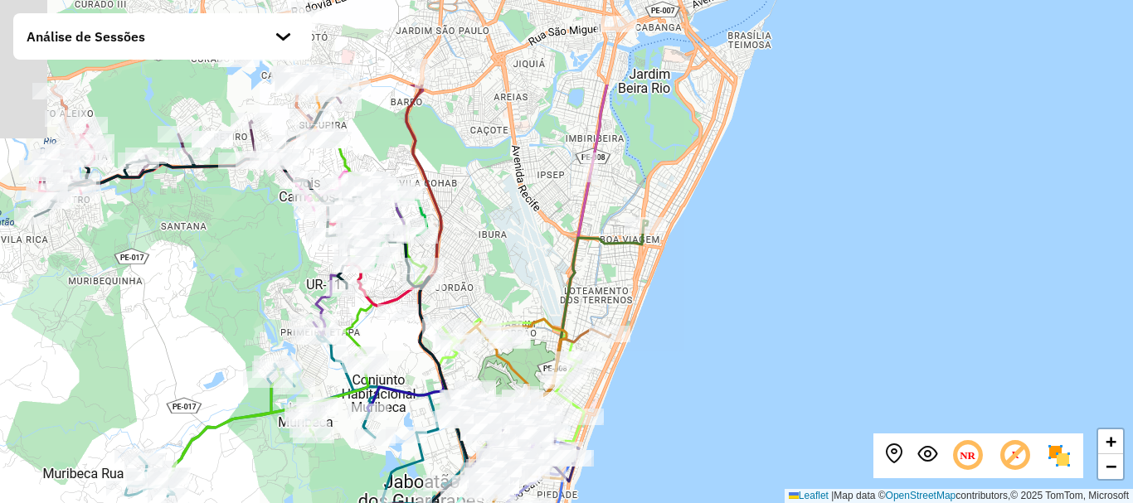
drag, startPoint x: 430, startPoint y: 142, endPoint x: 449, endPoint y: 173, distance: 36.8
click at [457, 182] on div "+ − Leaflet | Map data © OpenStreetMap contributors,© 2025 TomTom, Microsoft" at bounding box center [566, 251] width 1133 height 503
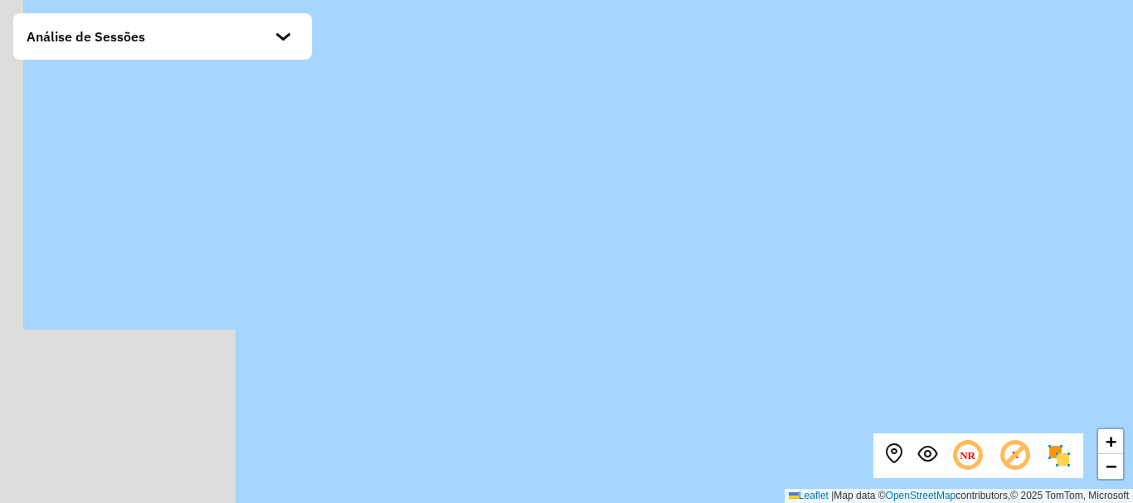
drag, startPoint x: 489, startPoint y: 153, endPoint x: 1130, endPoint y: 269, distance: 650.8
click at [1132, 270] on div "+ − Leaflet | Map data © OpenStreetMap contributors,© 2025 TomTom, Microsoft" at bounding box center [566, 251] width 1133 height 503
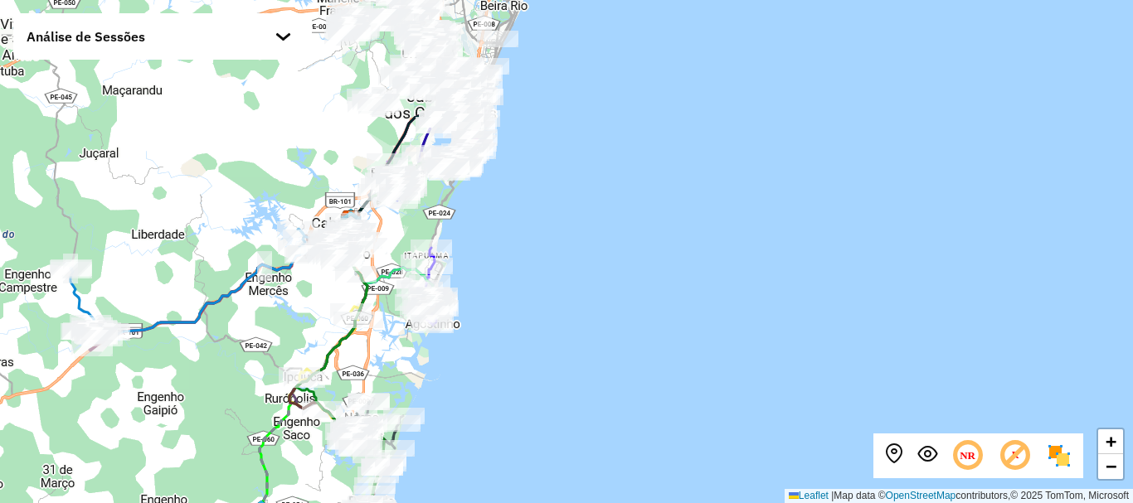
drag, startPoint x: 508, startPoint y: 220, endPoint x: 504, endPoint y: 370, distance: 150.2
click at [504, 370] on div "+ − Leaflet | Map data © OpenStreetMap contributors,© 2025 TomTom, Microsoft" at bounding box center [566, 251] width 1133 height 503
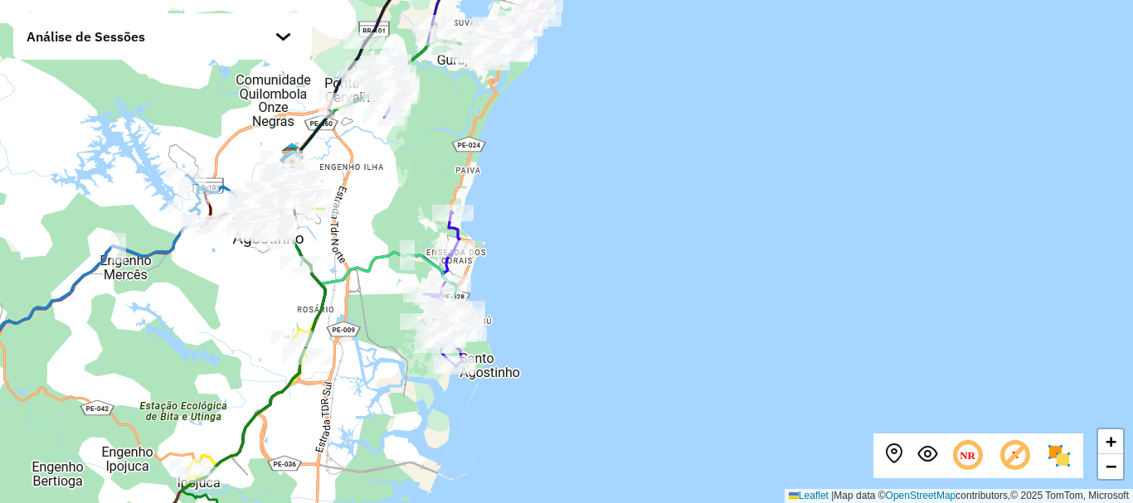
drag, startPoint x: 436, startPoint y: 293, endPoint x: 543, endPoint y: 311, distance: 108.5
click at [543, 311] on div "+ − Leaflet | Map data © OpenStreetMap contributors,© 2025 TomTom, Microsoft" at bounding box center [566, 251] width 1133 height 503
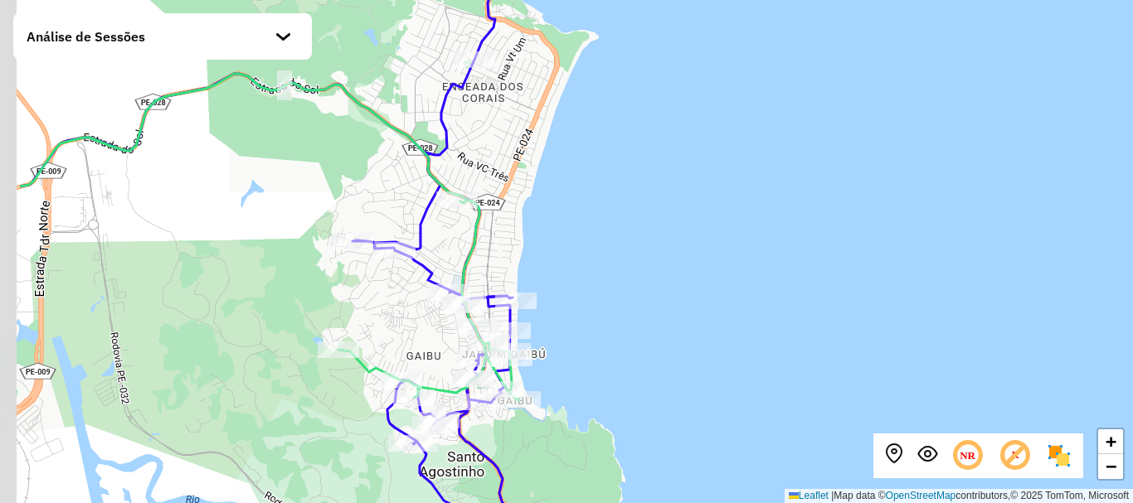
drag, startPoint x: 514, startPoint y: 274, endPoint x: 648, endPoint y: 233, distance: 139.6
click at [648, 233] on div "+ − Leaflet | Map data © OpenStreetMap contributors,© 2025 TomTom, Microsoft" at bounding box center [566, 251] width 1133 height 503
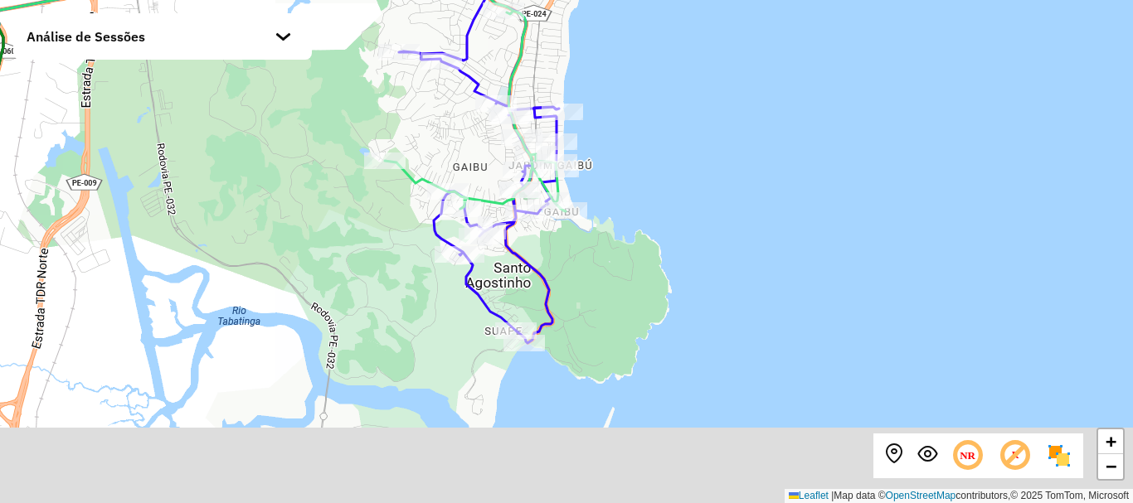
drag, startPoint x: 625, startPoint y: 287, endPoint x: 672, endPoint y: 98, distance: 194.7
click at [672, 98] on div "+ − Leaflet | Map data © OpenStreetMap contributors,© 2025 TomTom, Microsoft" at bounding box center [566, 251] width 1133 height 503
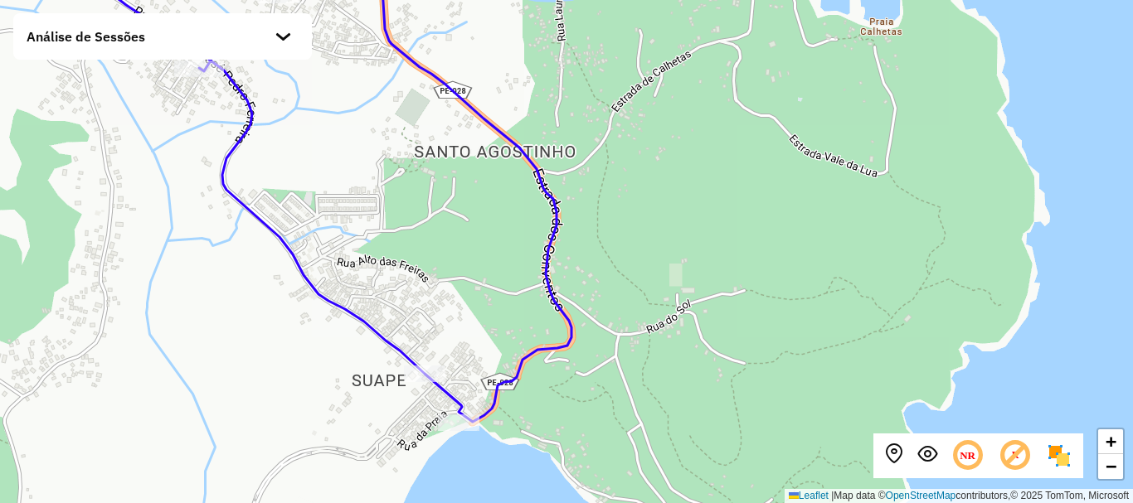
drag, startPoint x: 600, startPoint y: 290, endPoint x: 760, endPoint y: 213, distance: 177.7
click at [760, 213] on div "+ − Leaflet | Map data © OpenStreetMap contributors,© 2025 TomTom, Microsoft" at bounding box center [566, 251] width 1133 height 503
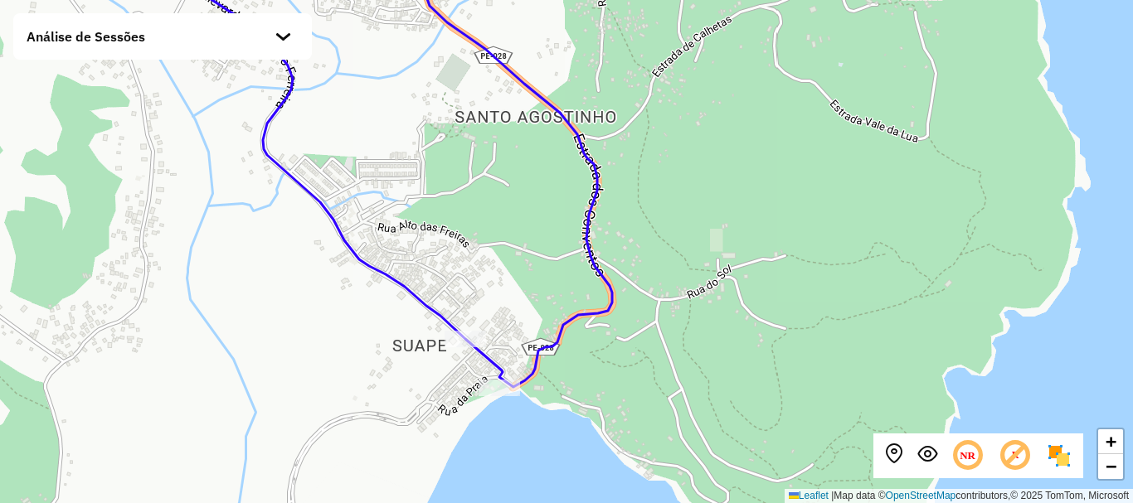
drag, startPoint x: 649, startPoint y: 234, endPoint x: 689, endPoint y: 199, distance: 53.5
click at [689, 199] on div "+ − Leaflet | Map data © OpenStreetMap contributors,© 2025 TomTom, Microsoft" at bounding box center [566, 251] width 1133 height 503
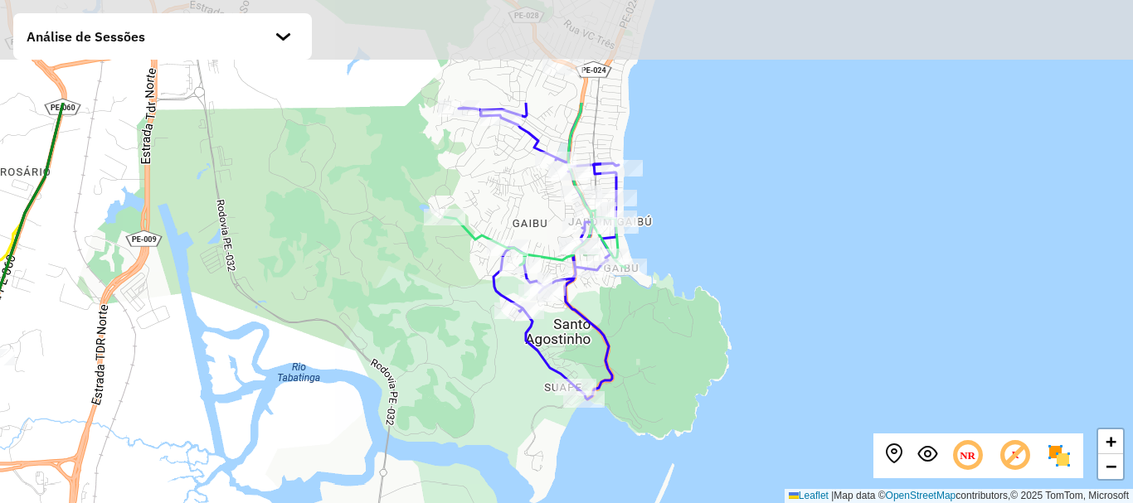
drag, startPoint x: 689, startPoint y: 199, endPoint x: 630, endPoint y: 358, distance: 170.1
click at [630, 358] on div "+ − Leaflet | Map data © OpenStreetMap contributors,© 2025 TomTom, Microsoft" at bounding box center [566, 251] width 1133 height 503
